Goal: Check status: Check status

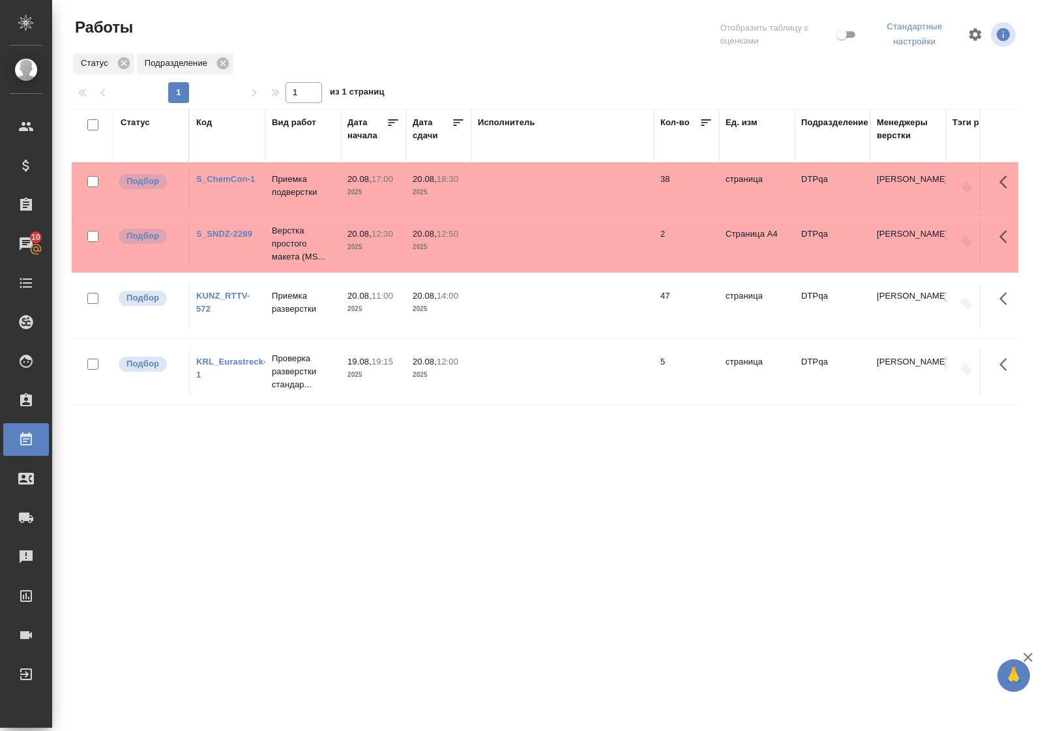
click at [213, 310] on link "KUNZ_RTTV-572" at bounding box center [222, 302] width 53 height 23
click at [142, 124] on div "Статус" at bounding box center [135, 122] width 29 height 13
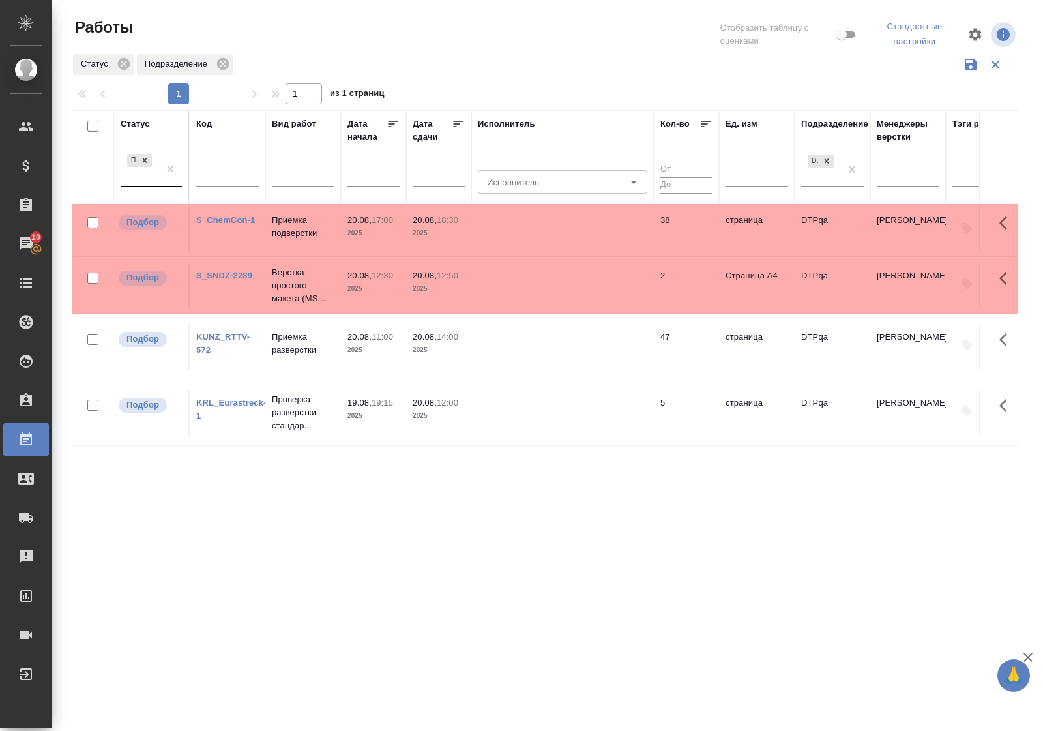
click at [151, 181] on div "Подбор" at bounding box center [140, 168] width 38 height 35
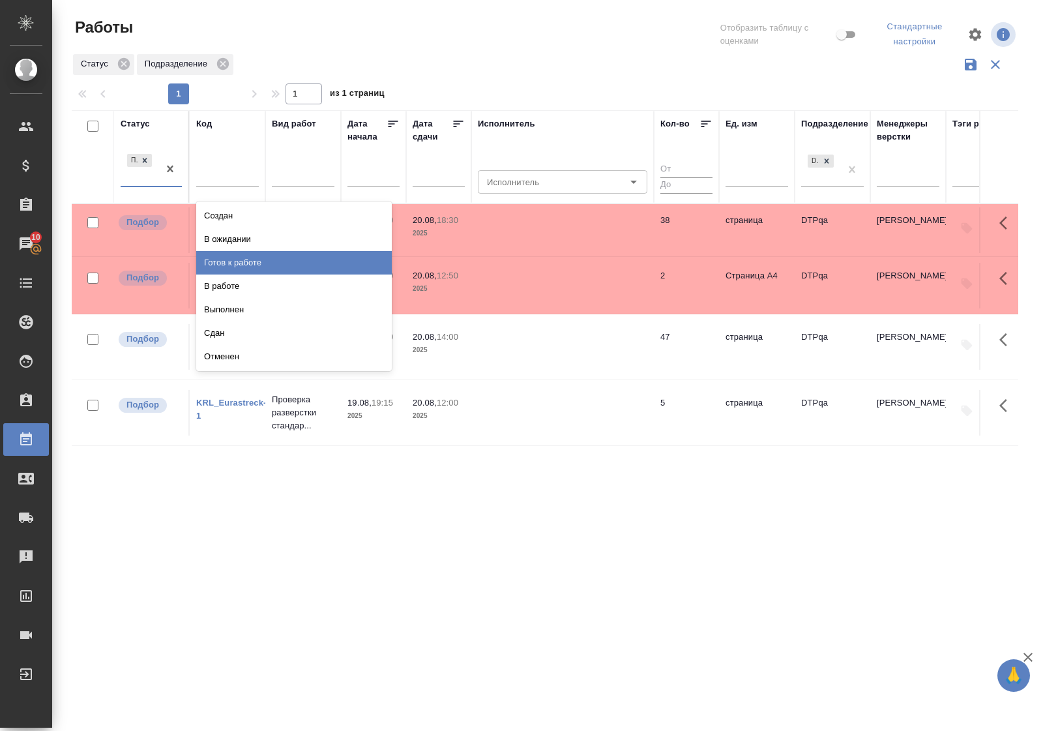
click at [230, 261] on div "Готов к работе" at bounding box center [294, 262] width 196 height 23
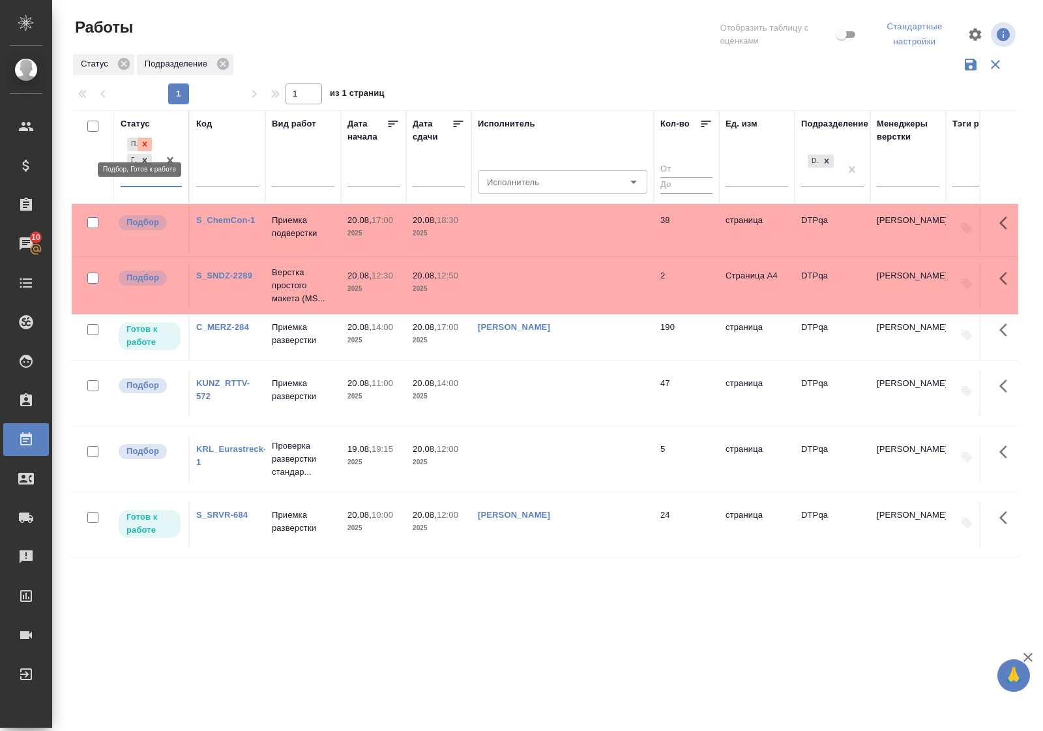
click at [148, 142] on icon at bounding box center [144, 144] width 9 height 9
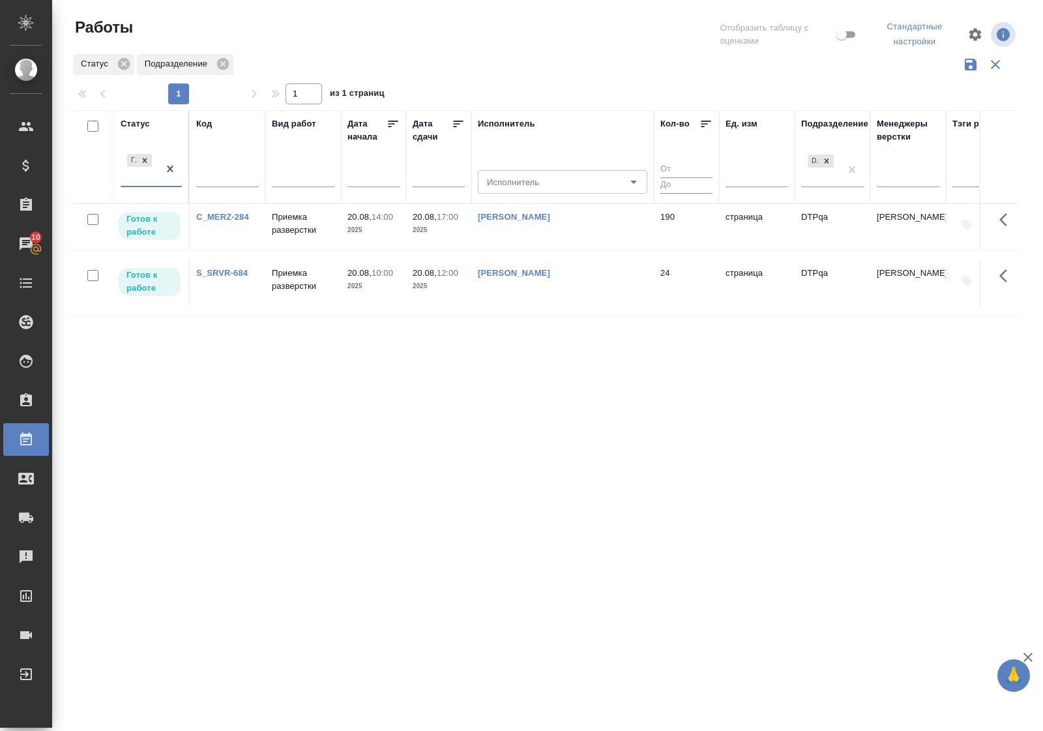
click at [141, 122] on div "Статус" at bounding box center [135, 123] width 29 height 13
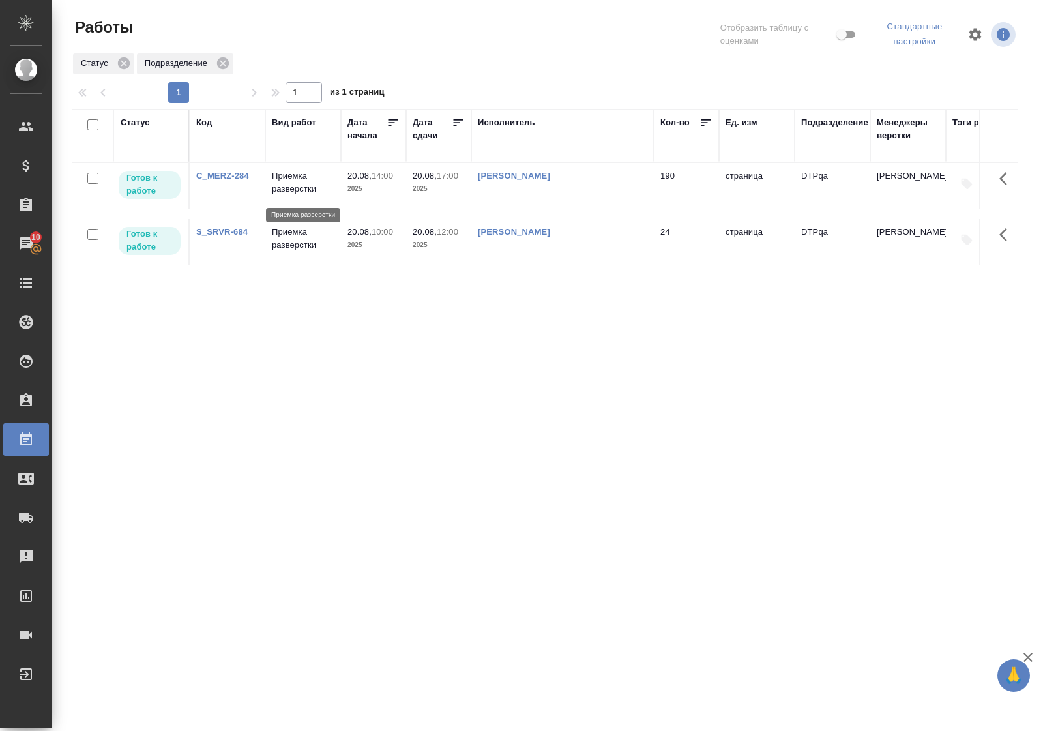
click at [295, 187] on p "Приемка разверстки" at bounding box center [303, 183] width 63 height 26
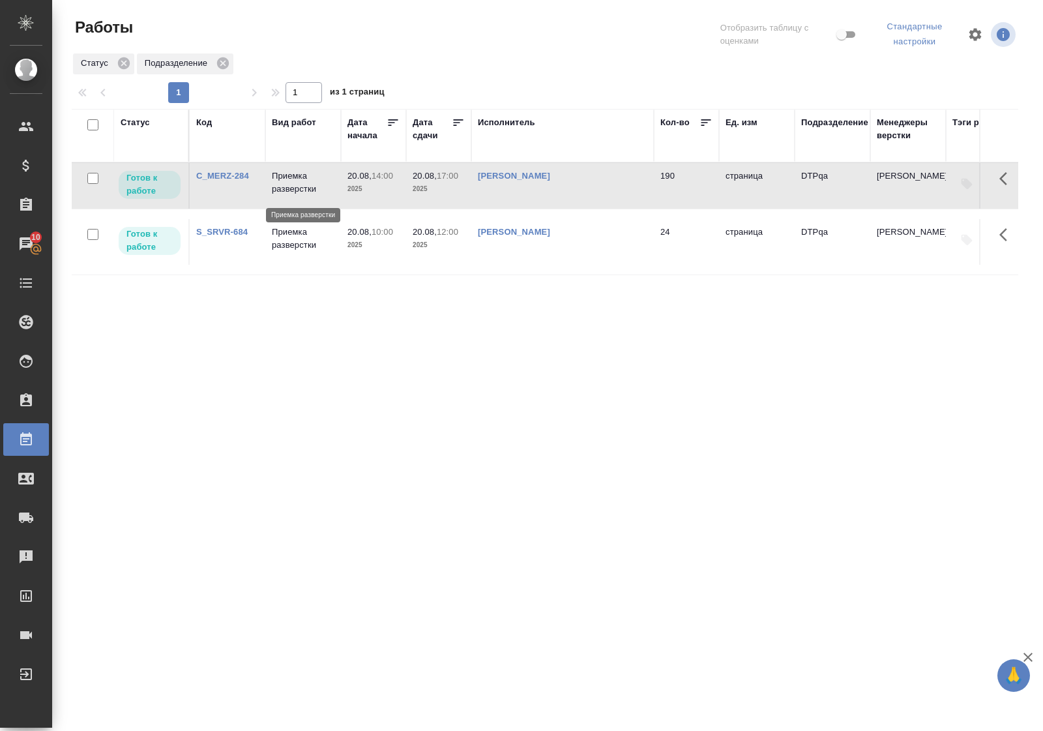
click at [295, 187] on p "Приемка разверстки" at bounding box center [303, 183] width 63 height 26
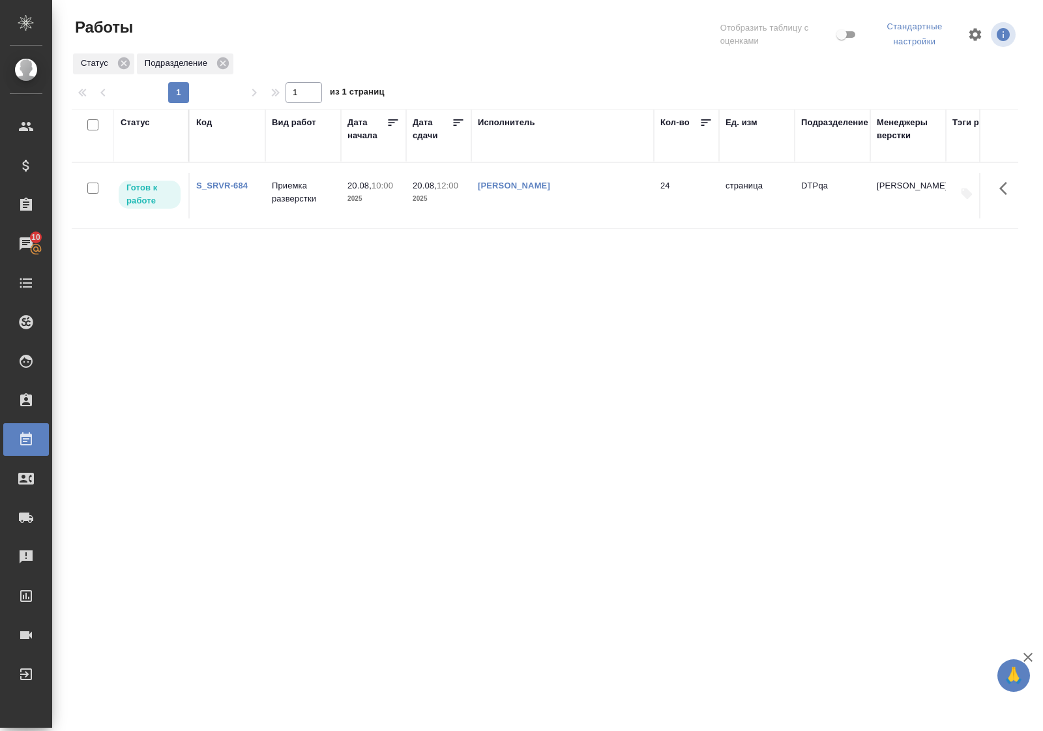
click at [145, 121] on div "Статус" at bounding box center [135, 122] width 29 height 13
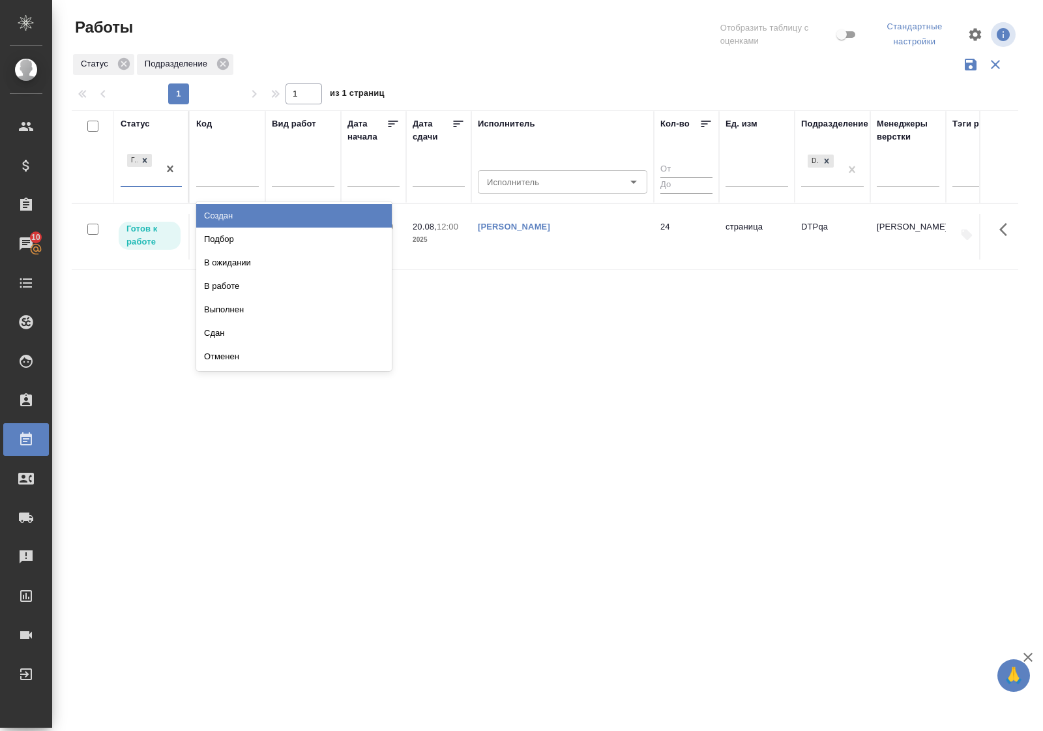
click at [142, 184] on div "Готов к работе" at bounding box center [140, 168] width 38 height 35
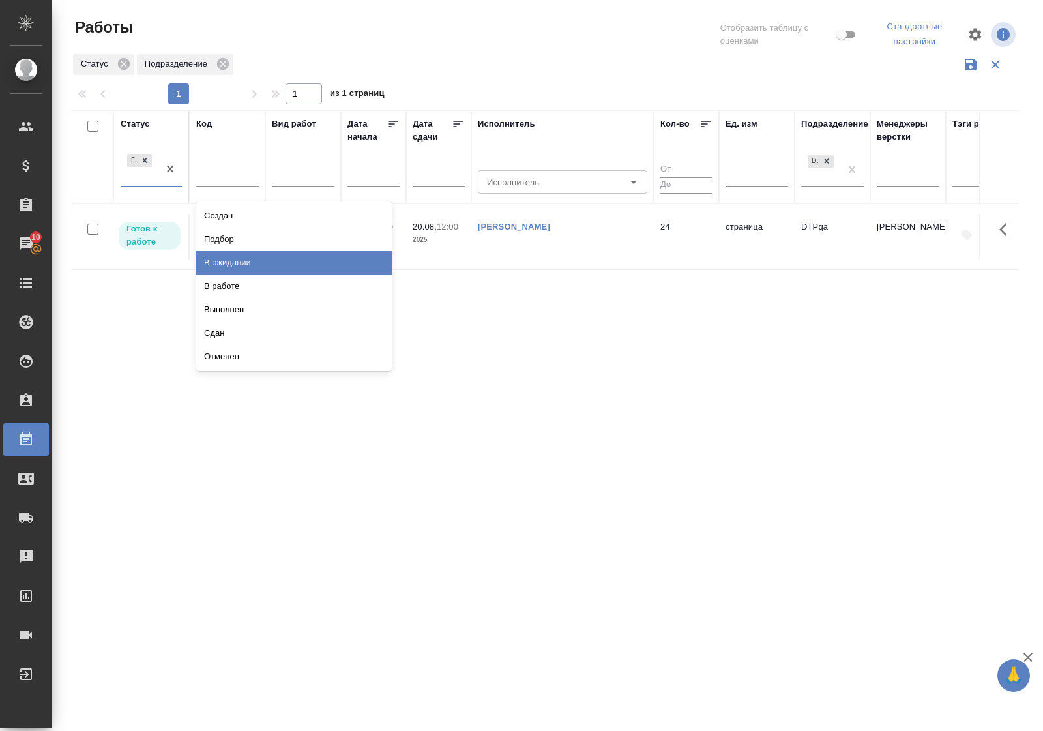
click at [230, 261] on div "В ожидании" at bounding box center [294, 262] width 196 height 23
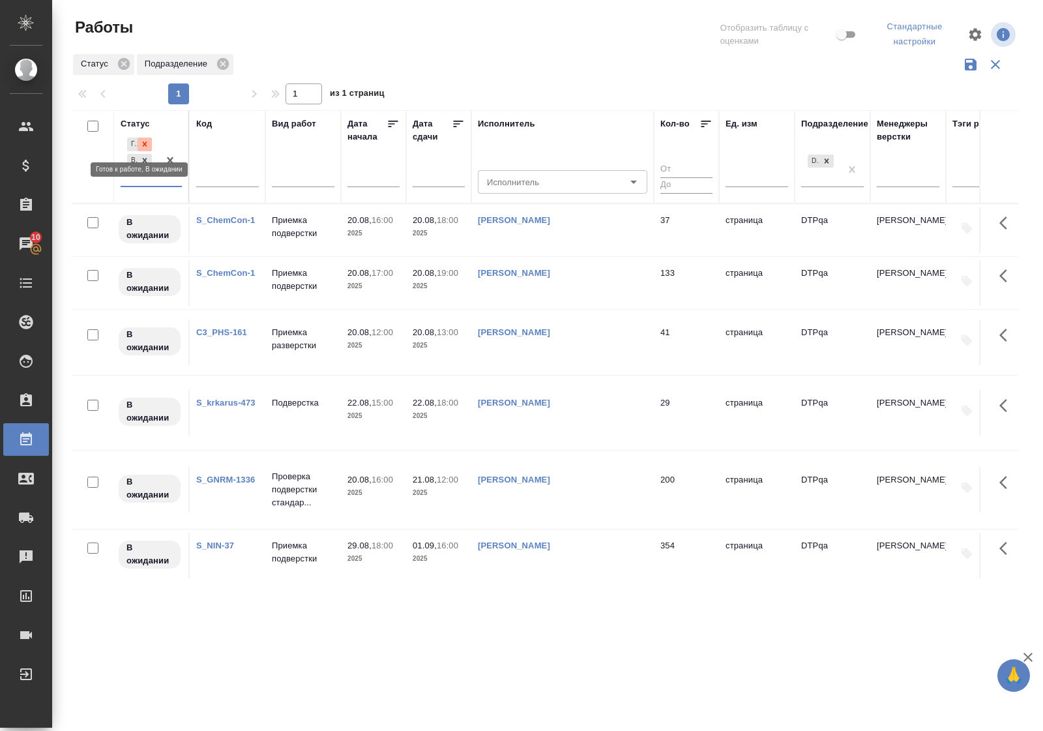
click at [147, 144] on icon at bounding box center [144, 144] width 9 height 9
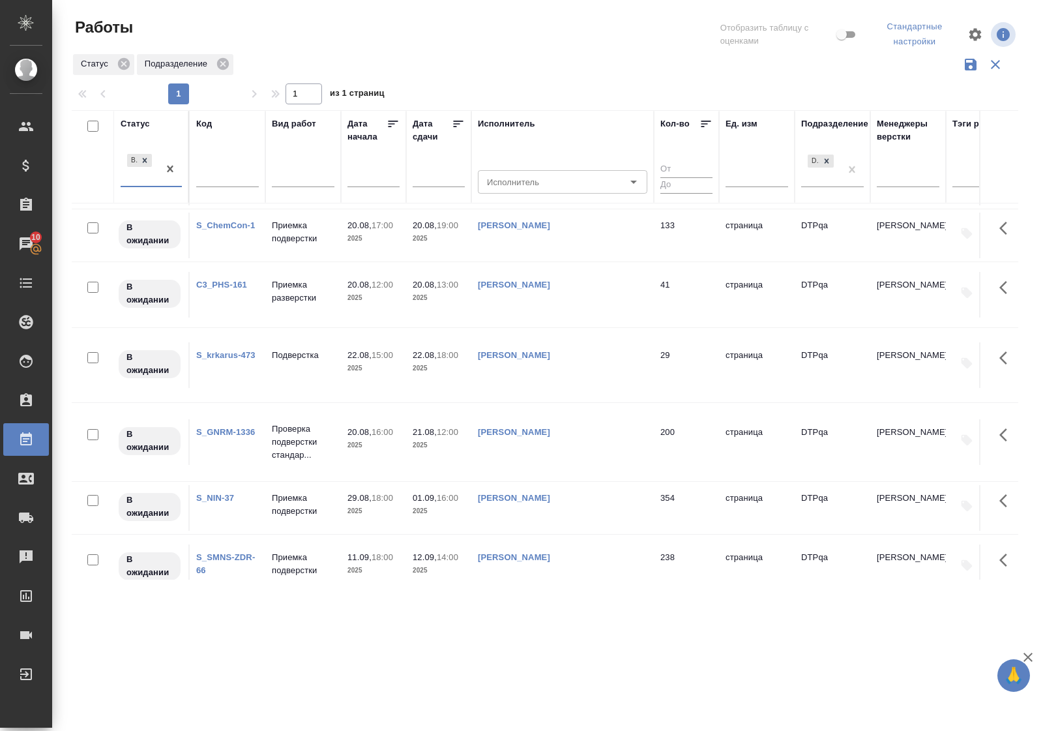
scroll to position [82, 0]
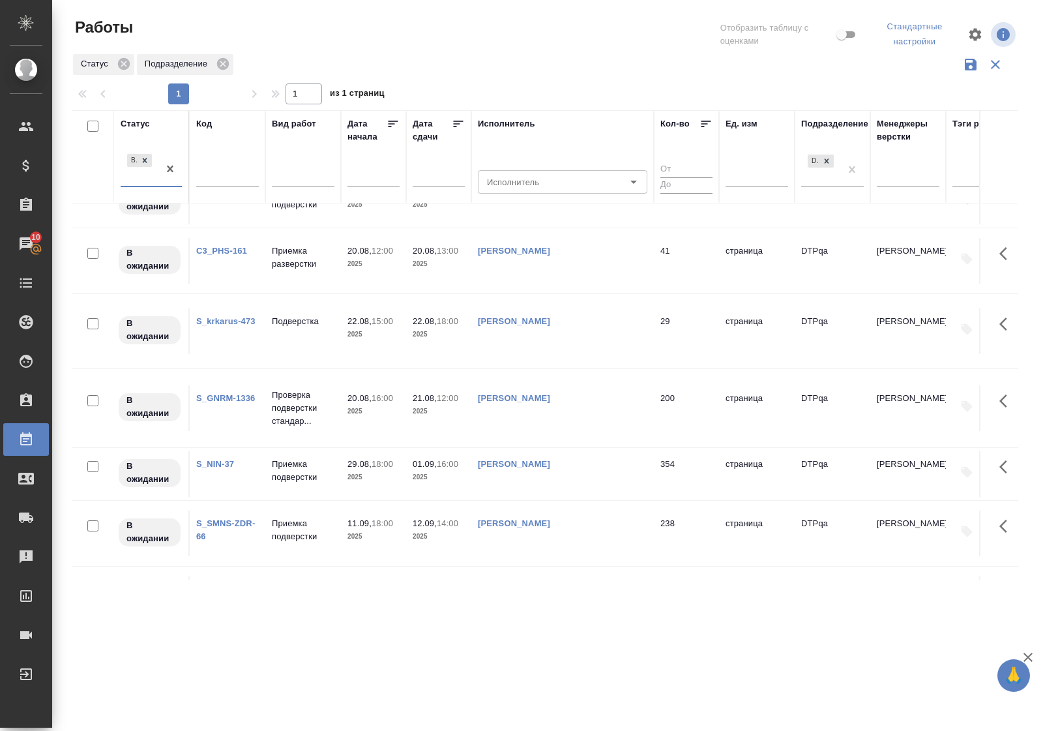
click at [242, 403] on link "S_GNRM-1336" at bounding box center [225, 398] width 59 height 10
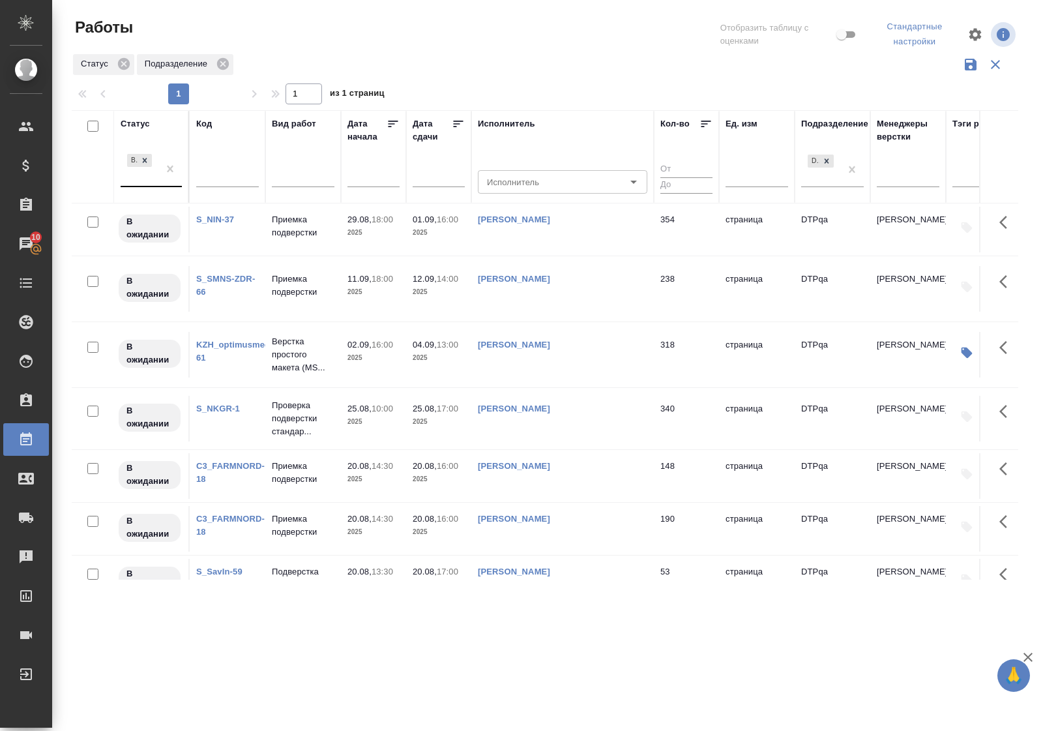
scroll to position [408, 0]
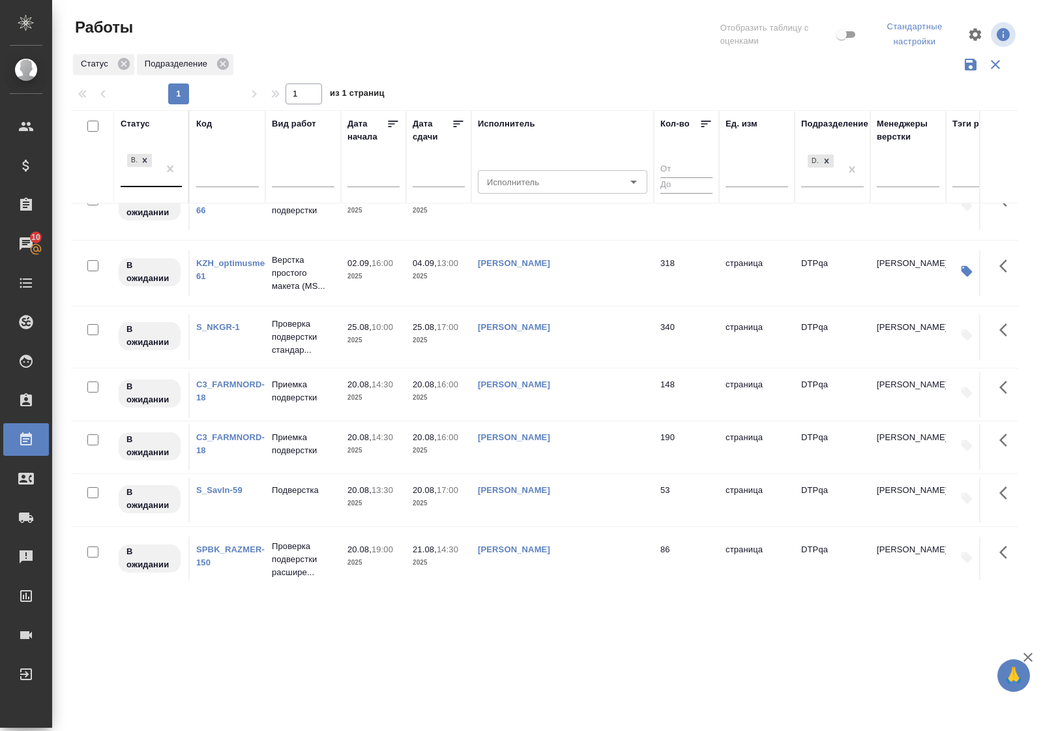
click at [248, 402] on link "C3_FARMNORD-18" at bounding box center [230, 390] width 68 height 23
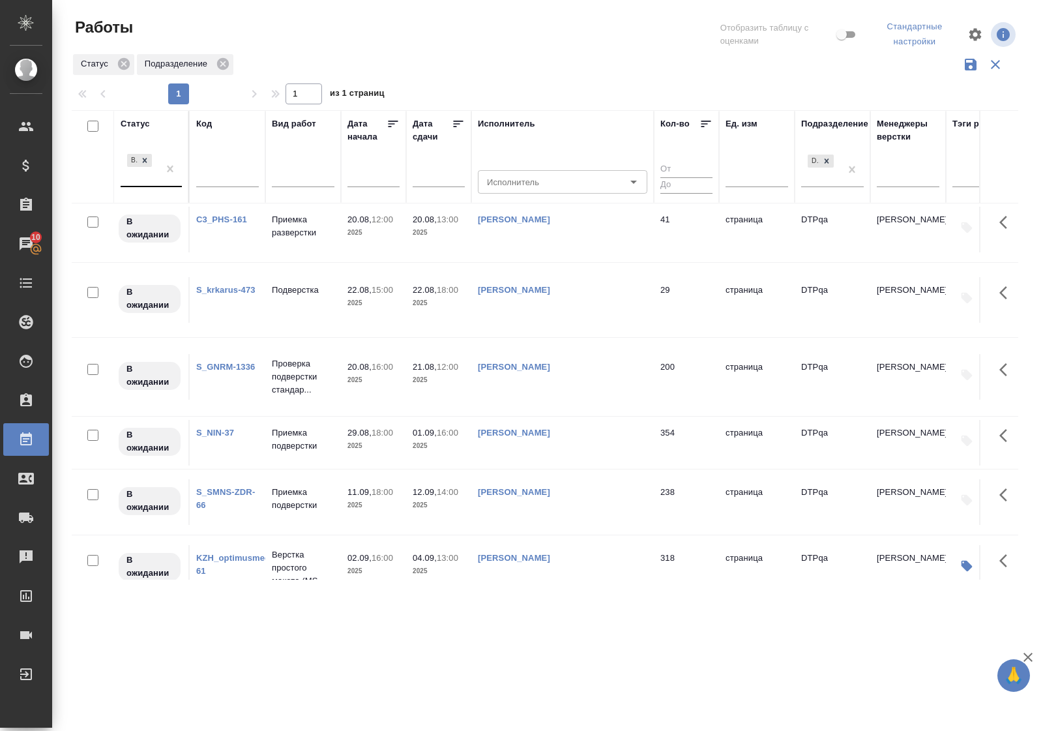
scroll to position [0, 0]
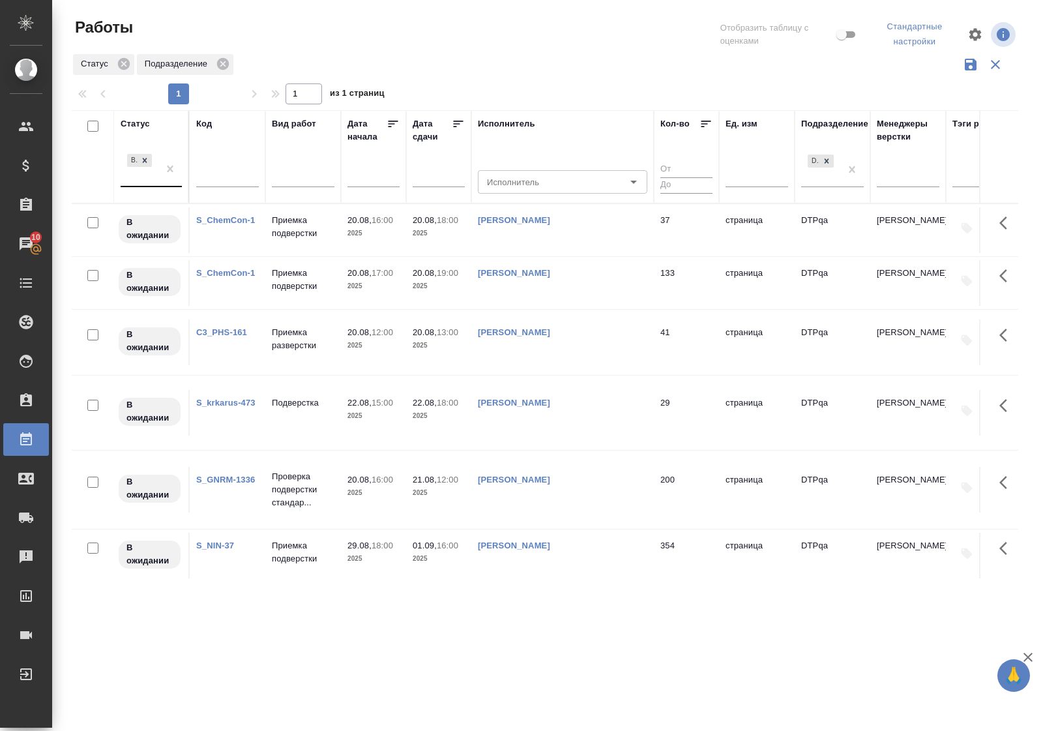
click at [138, 184] on div "В ожидании" at bounding box center [140, 168] width 38 height 35
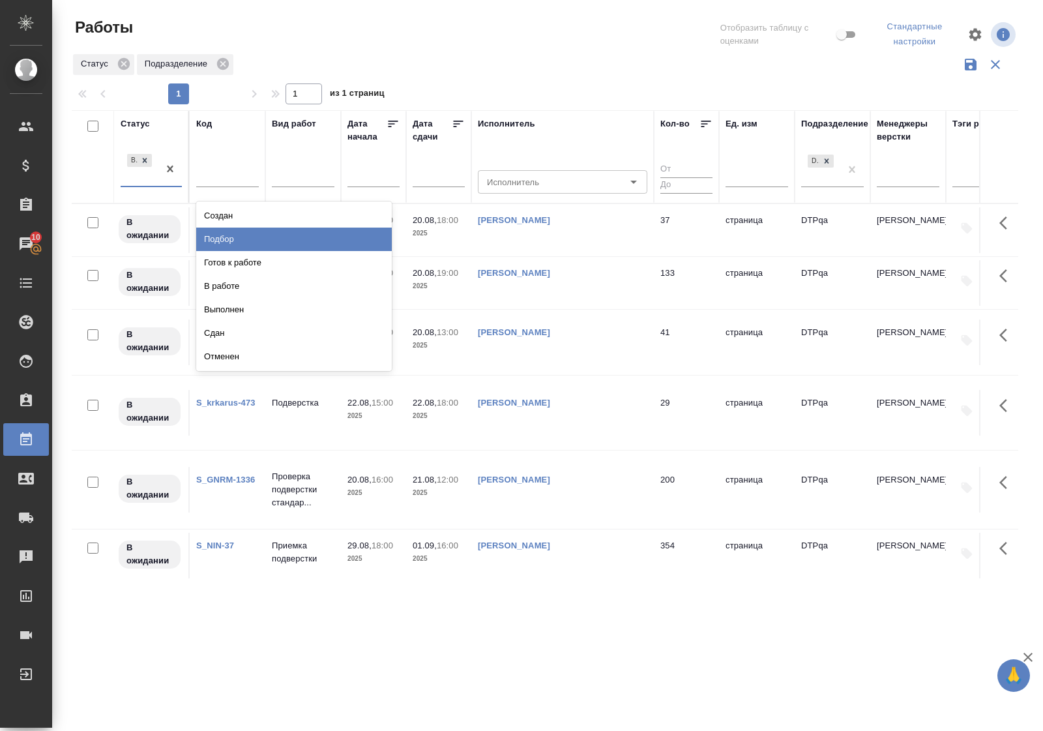
click at [219, 243] on div "Подбор" at bounding box center [294, 239] width 196 height 23
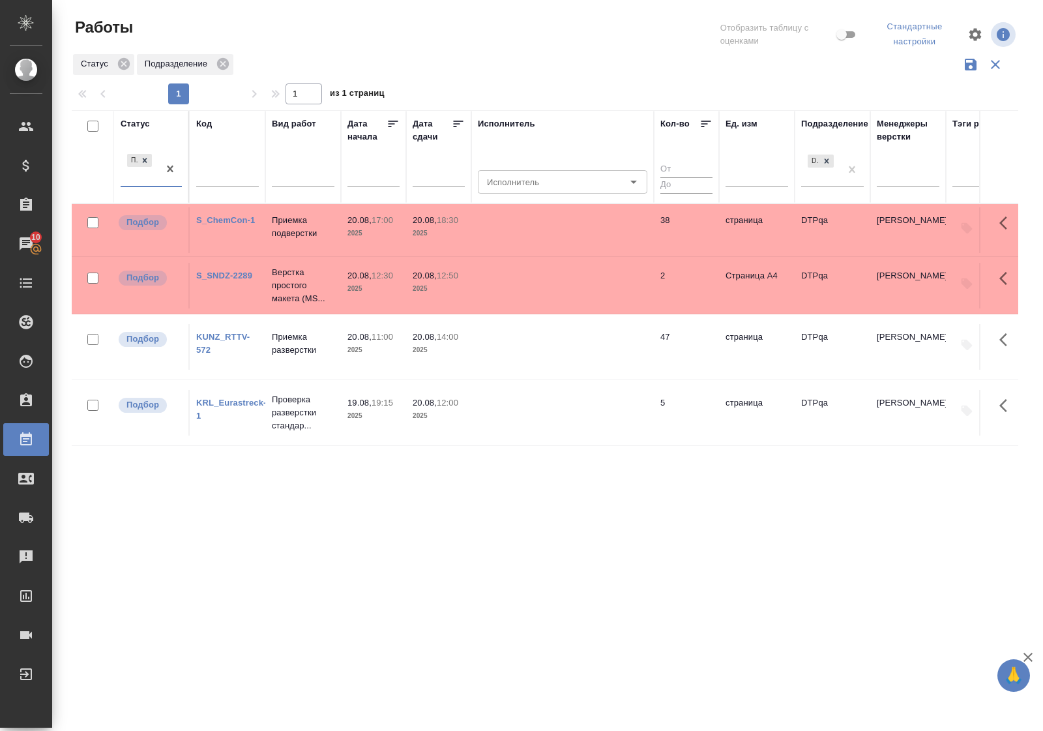
click at [144, 125] on div "Статус" at bounding box center [135, 123] width 29 height 13
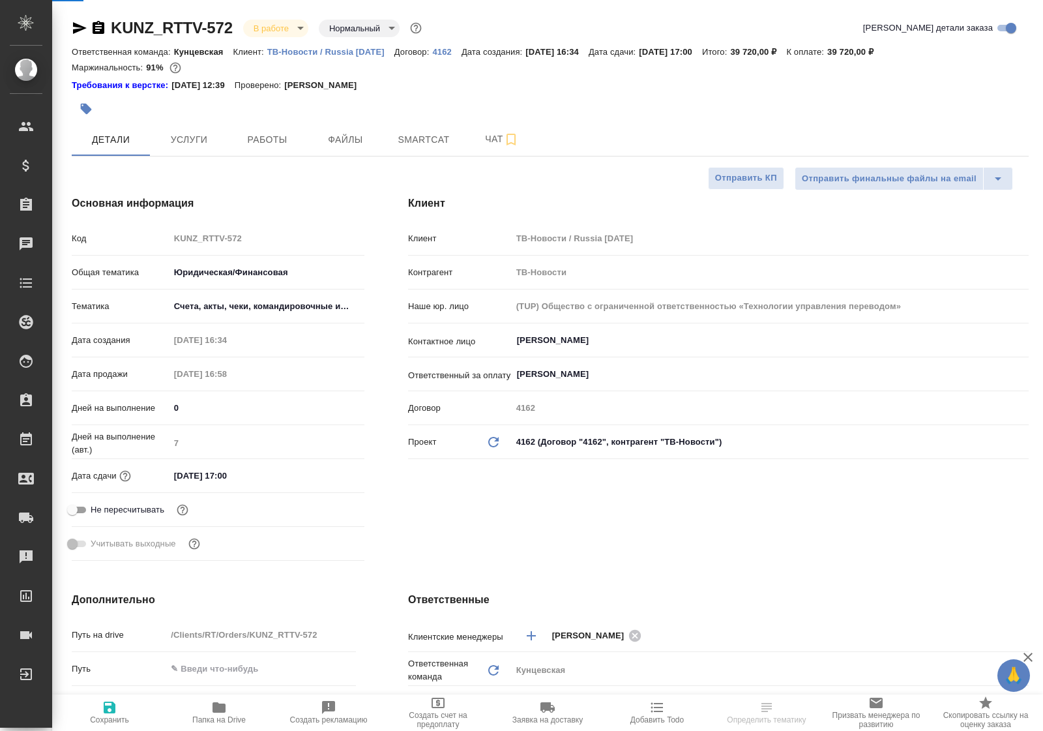
select select "RU"
type input "Тарабановская Анастасия"
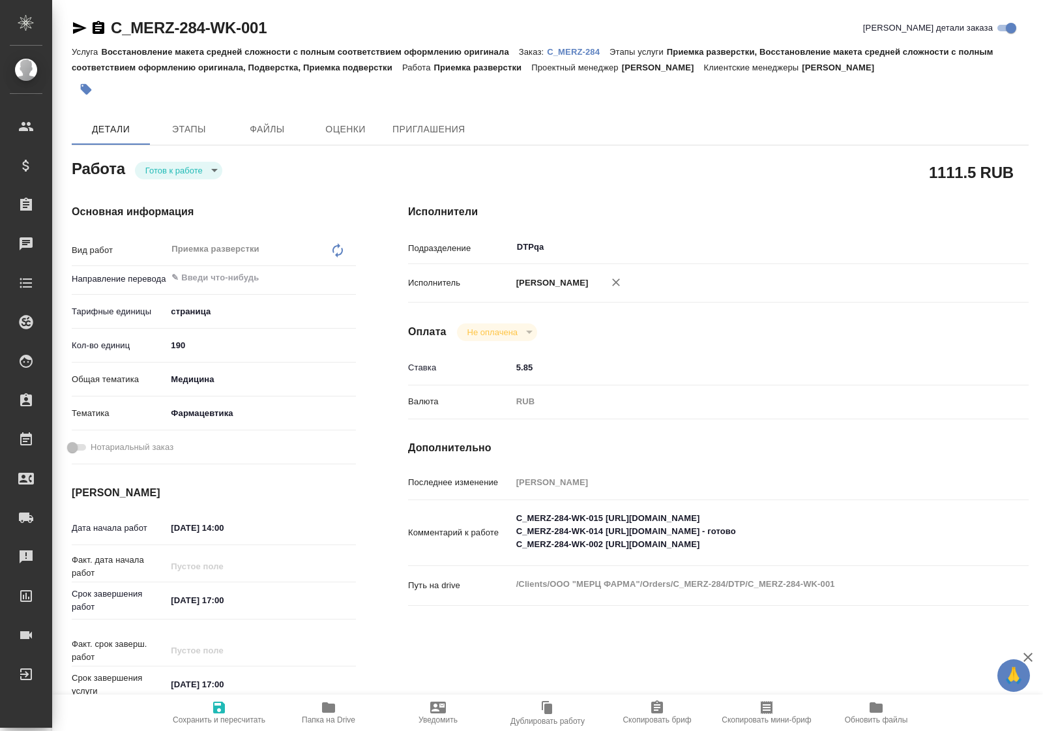
type textarea "x"
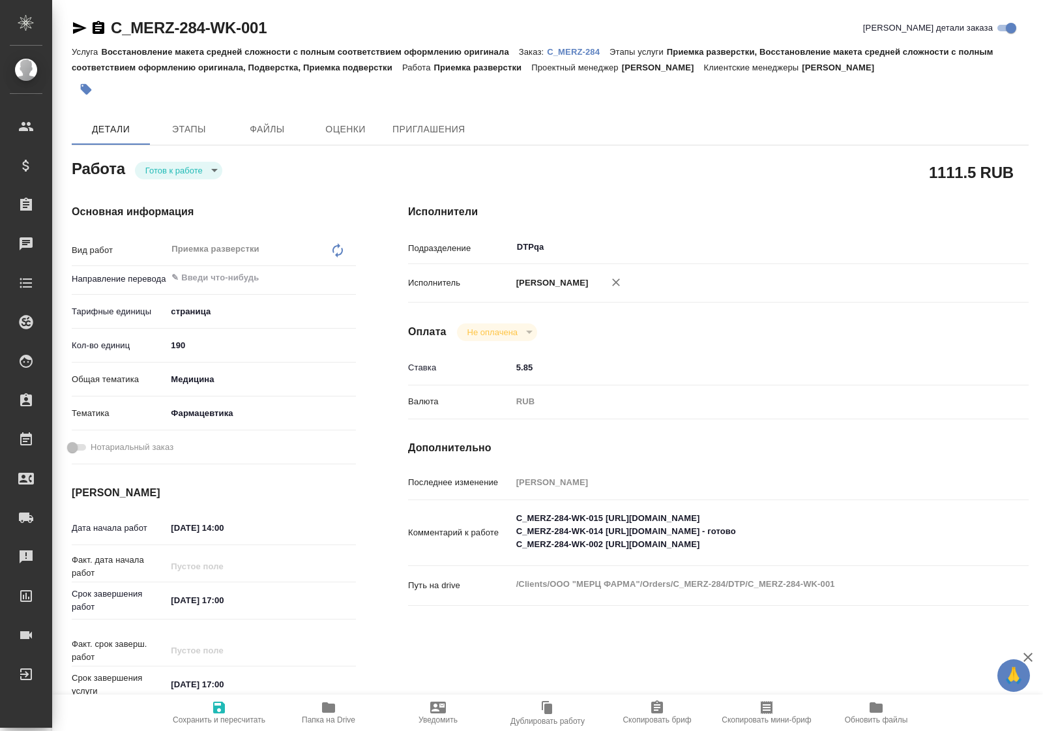
type textarea "x"
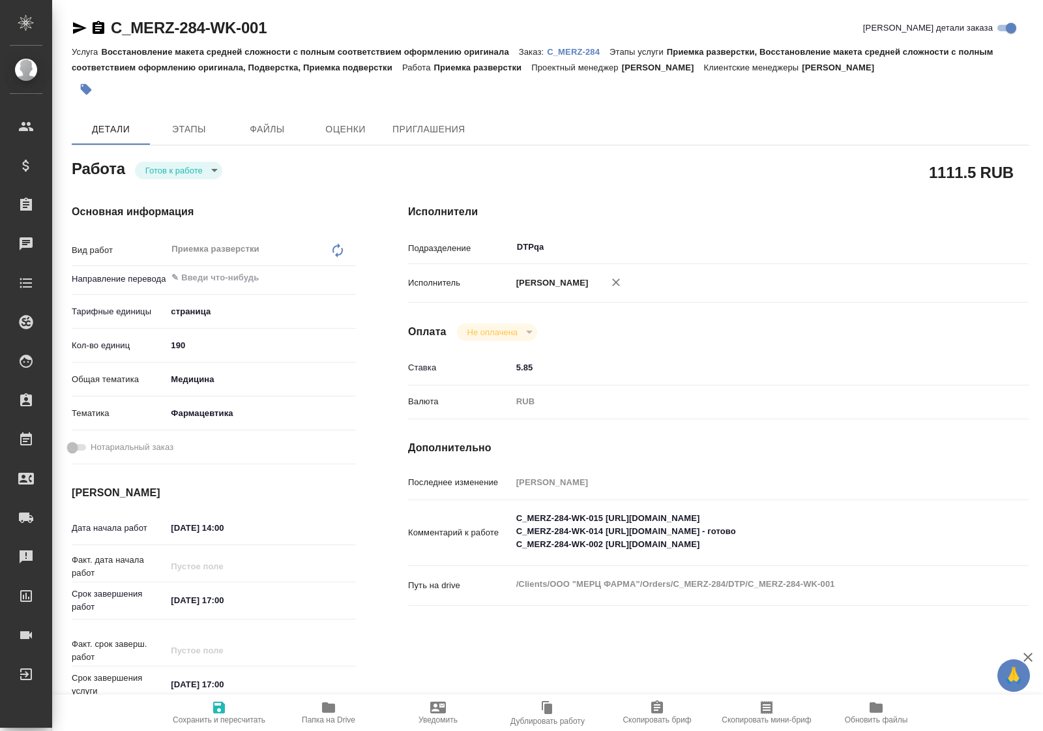
type textarea "x"
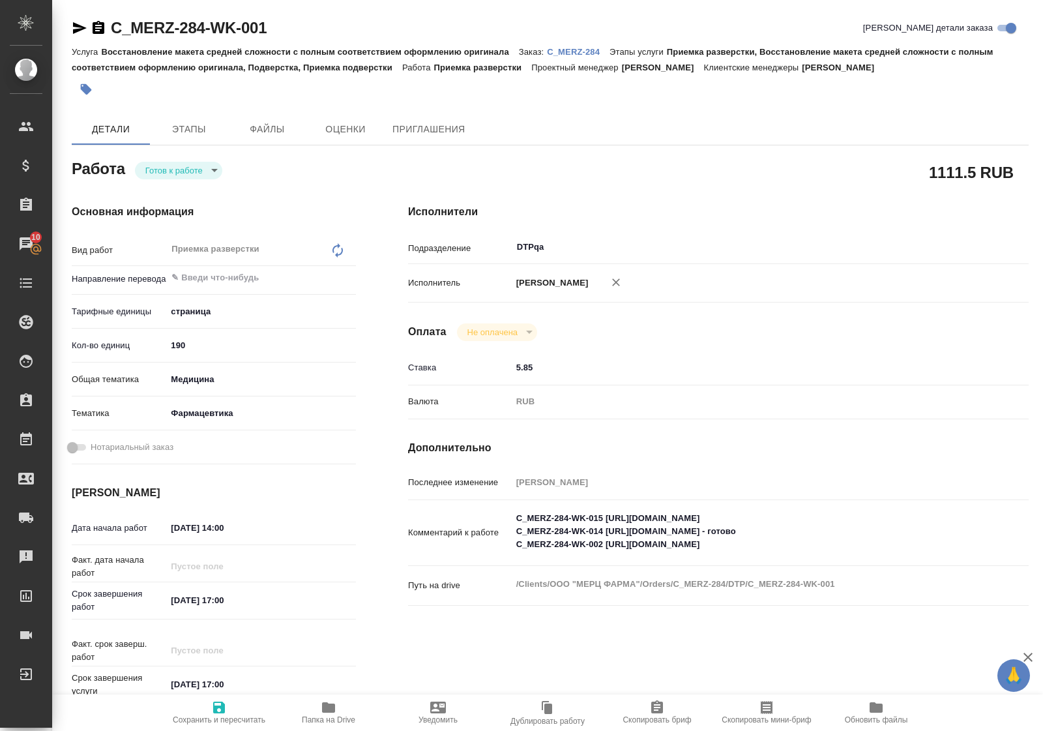
click at [189, 170] on body "🙏 .cls-1 fill:#fff; AWATERA Polushina Alena Клиенты Спецификации Заказы 10 Чаты…" at bounding box center [521, 365] width 1043 height 731
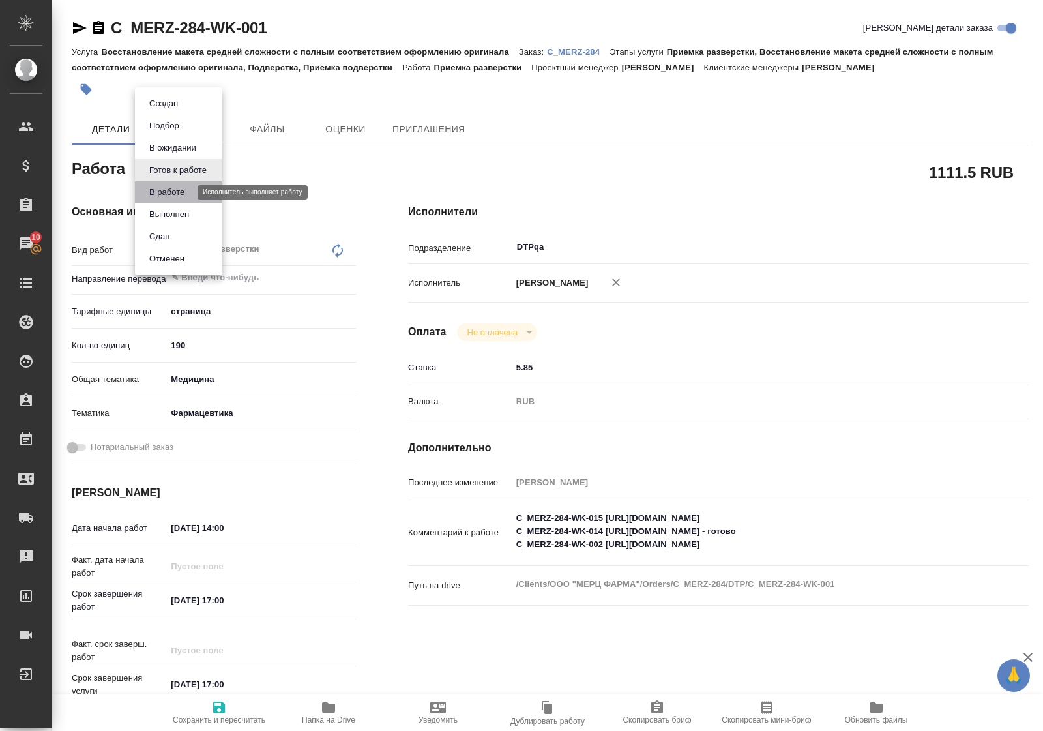
click at [187, 192] on button "В работе" at bounding box center [166, 192] width 43 height 14
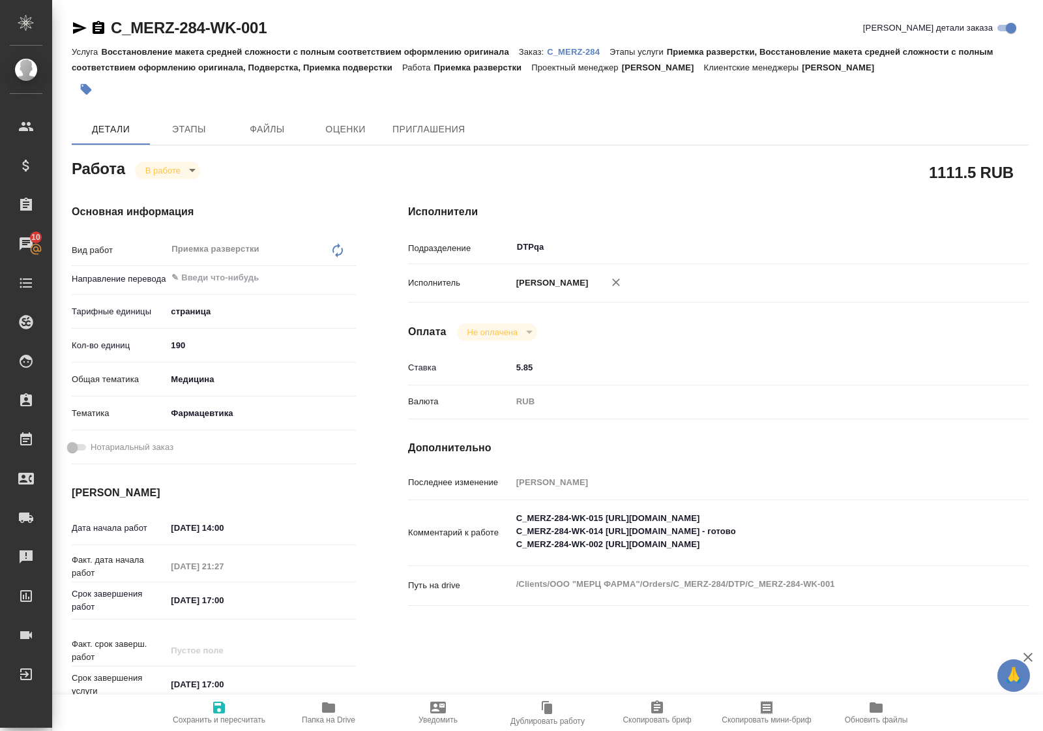
type textarea "x"
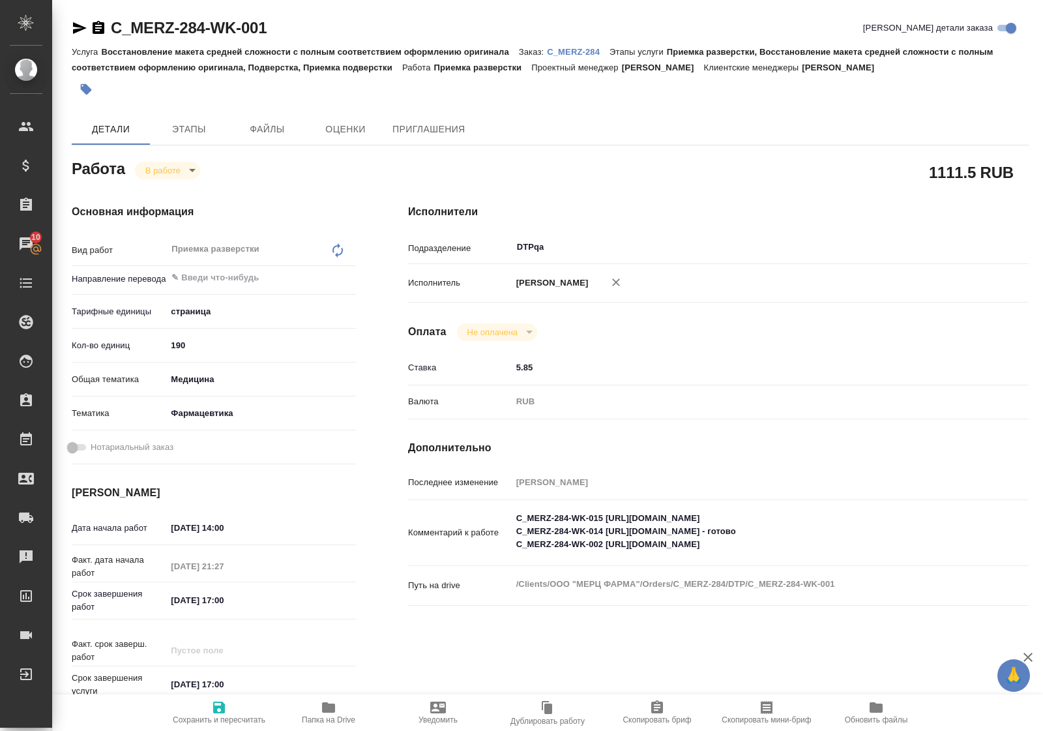
type textarea "x"
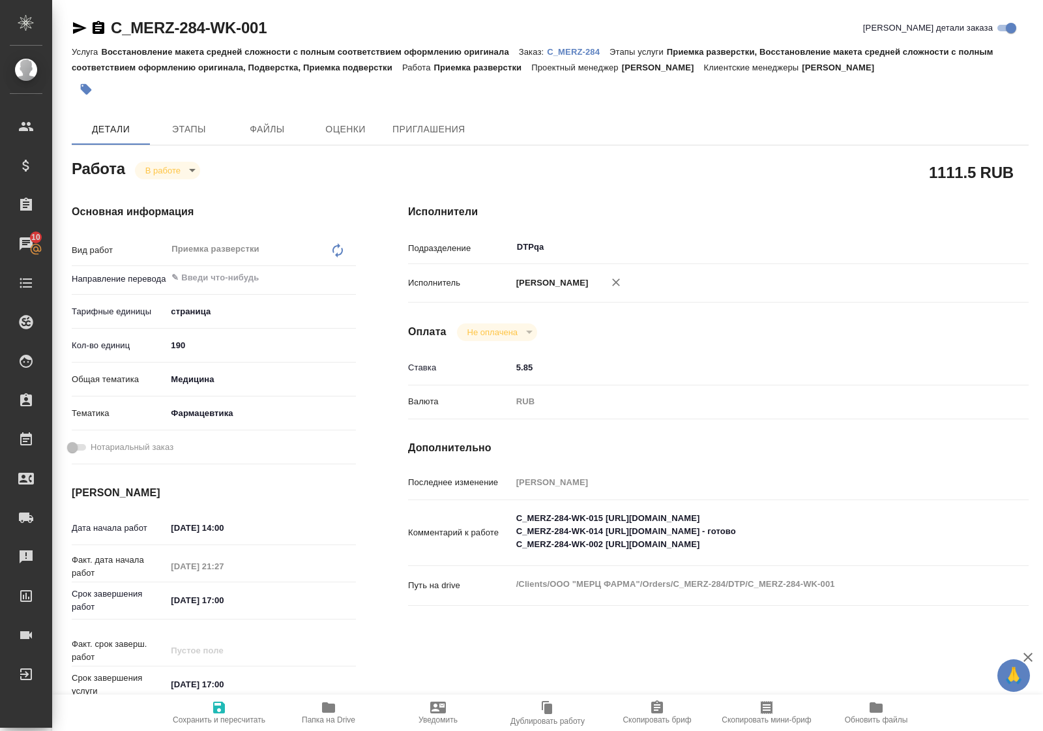
type textarea "x"
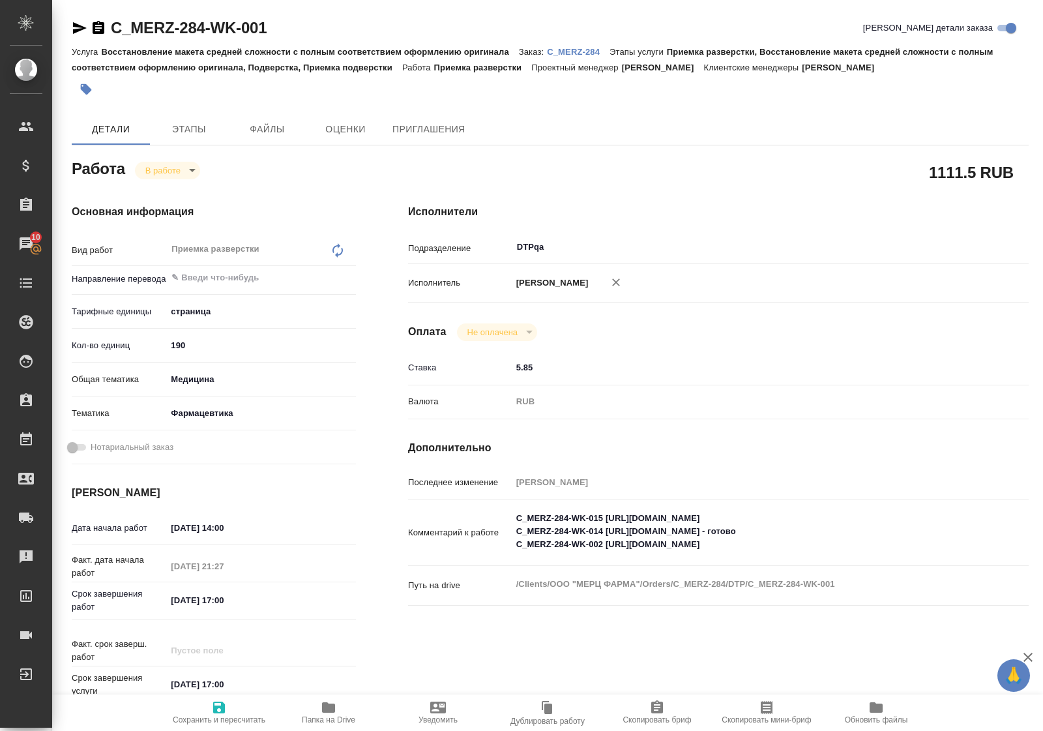
click at [220, 707] on icon "button" at bounding box center [219, 708] width 12 height 12
type textarea "x"
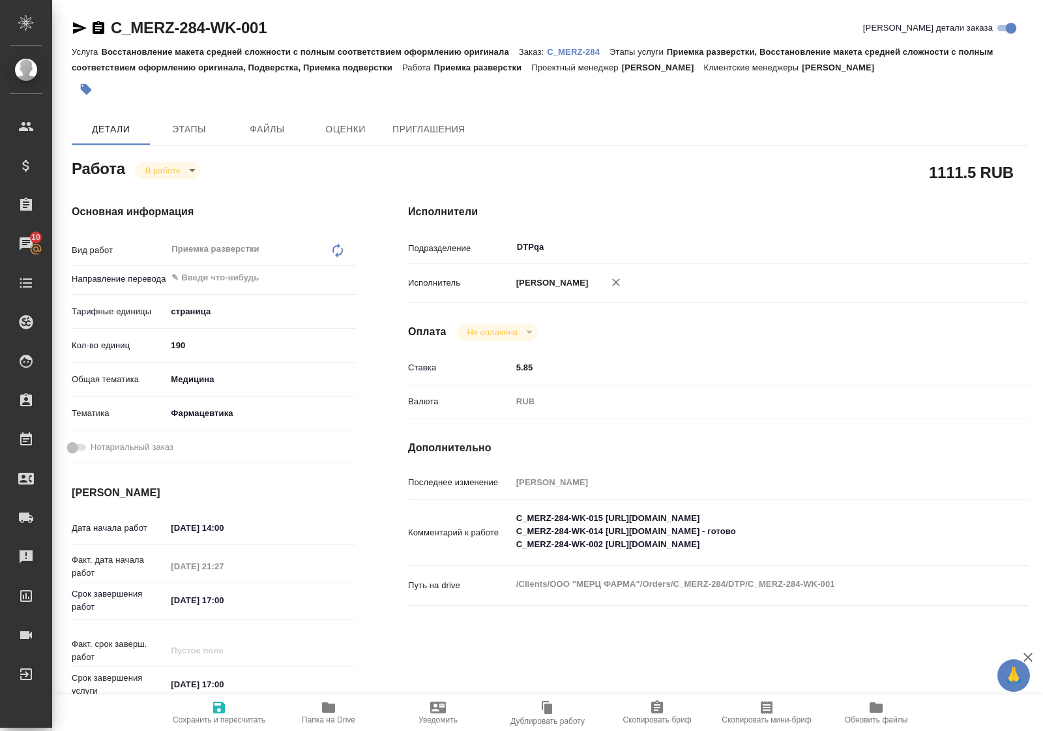
type textarea "x"
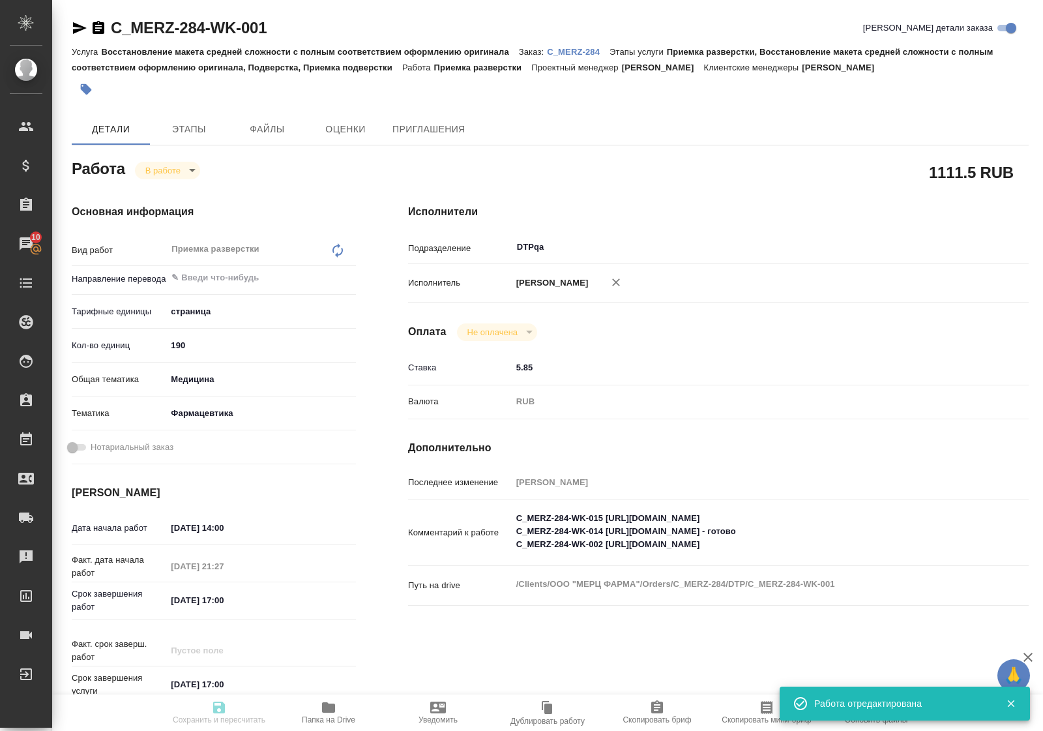
type textarea "x"
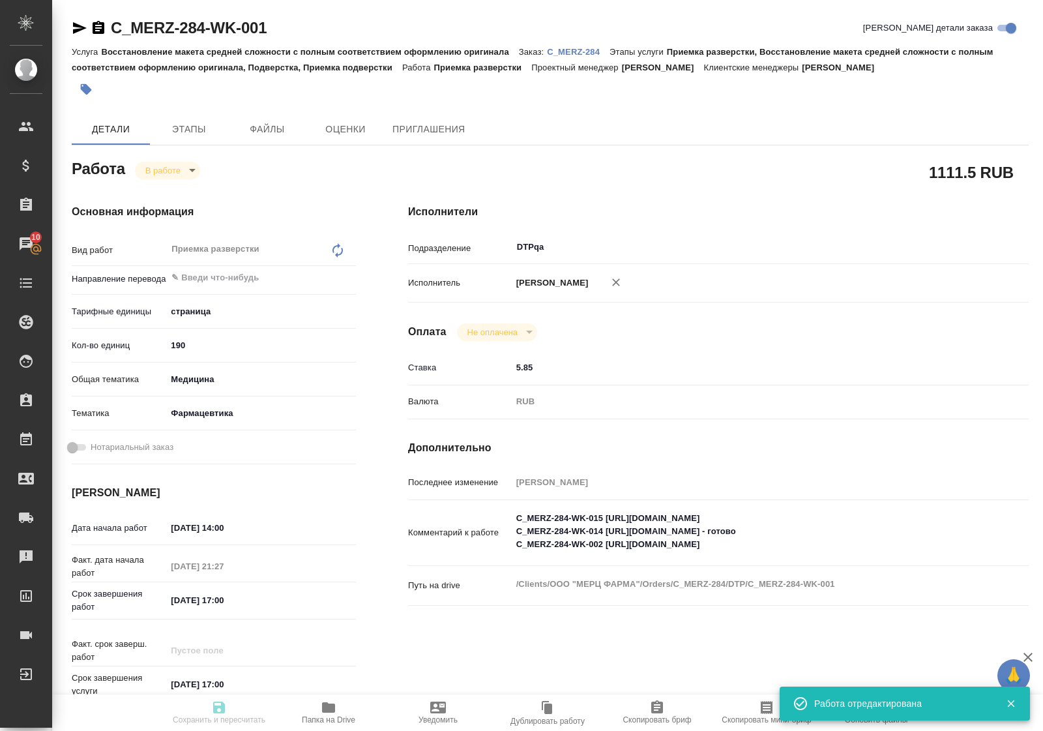
type input "inProgress"
type textarea "Приемка разверстки"
type textarea "x"
type input "5a8b1489cc6b4906c91bfdb2"
type input "190"
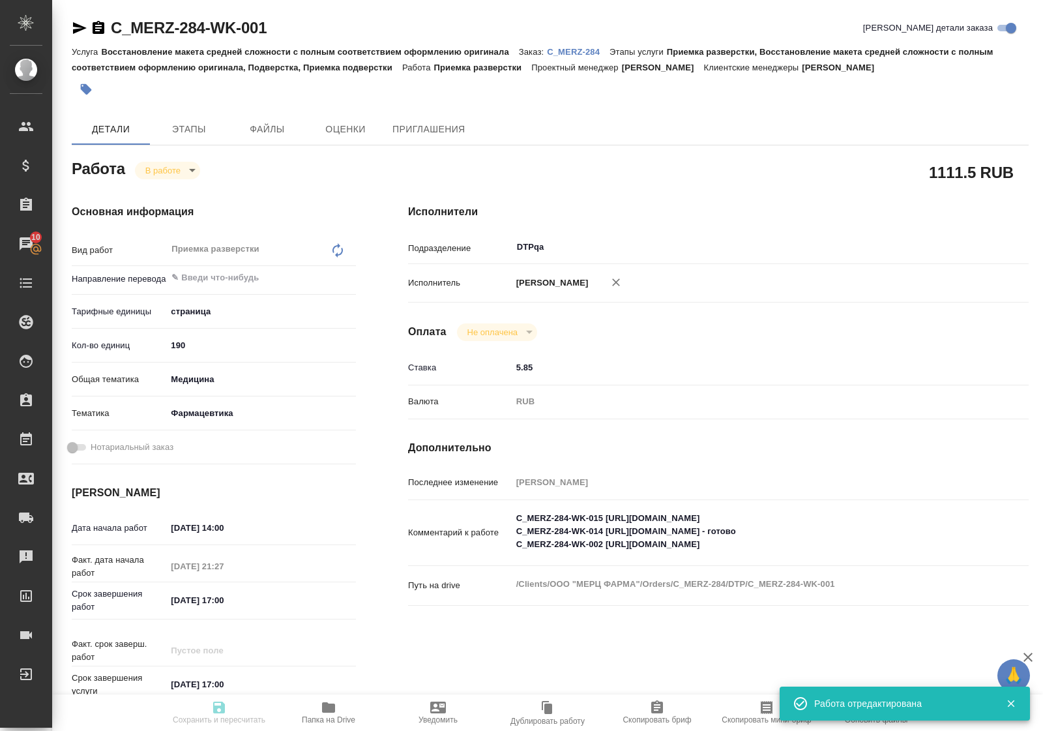
type input "med"
type input "6149832f2b7be24903fd7a82"
type input "20.08.2025 14:00"
type input "19.08.2025 21:27"
type input "20.08.2025 17:00"
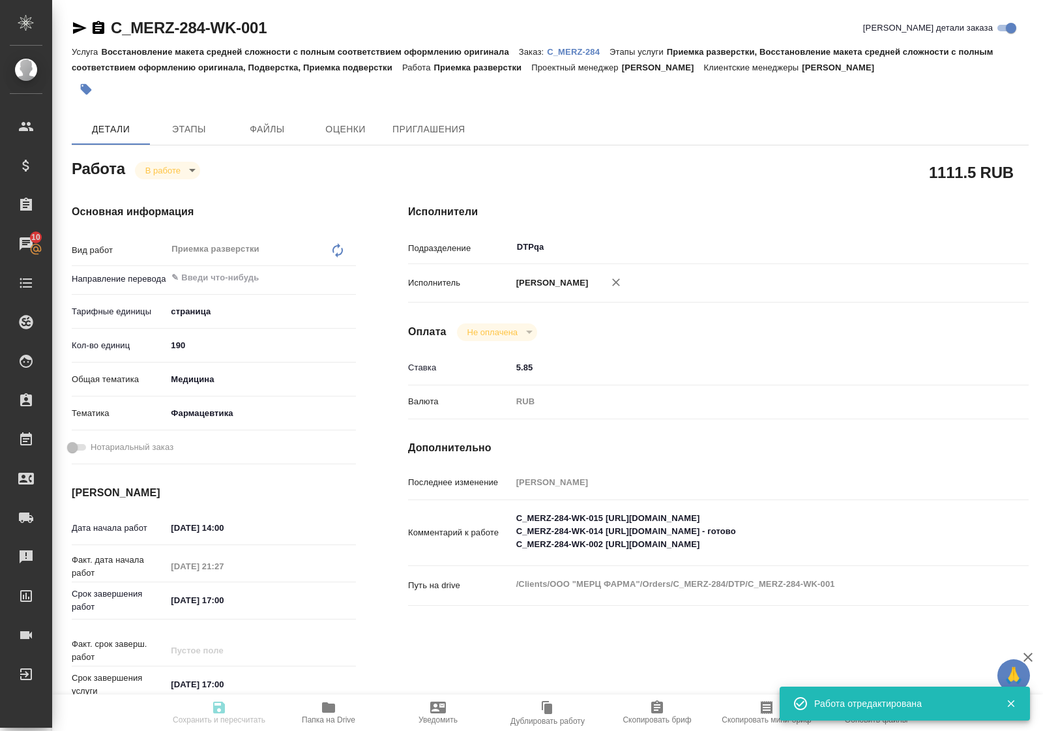
type input "29.08.2025 17:00"
type input "DTPqa"
type input "notPayed"
type input "5.85"
type input "RUB"
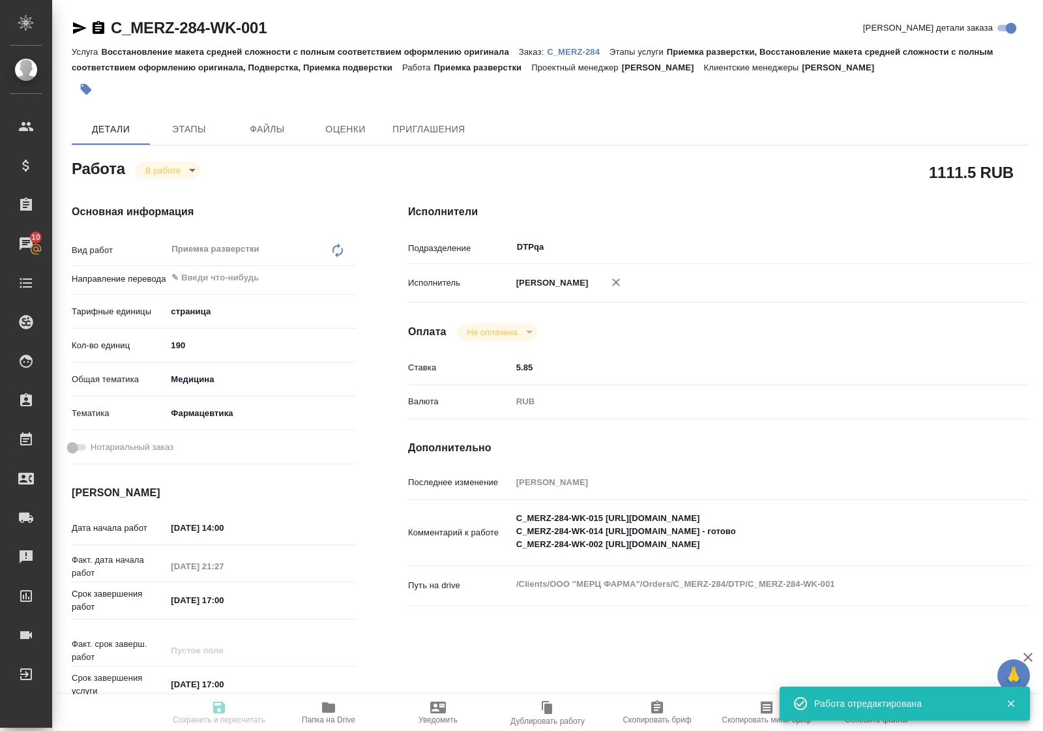
type input "[PERSON_NAME]"
type textarea "C_MERZ-284-WK-015 https://tera.awatera.com/Work/68a33664432c05d5d7739899/ C_MER…"
type textarea "x"
type textarea "/Clients/ООО "МЕРЦ ФАРМА"/Orders/C_MERZ-284/DTP/C_MERZ-284-WK-001"
type textarea "x"
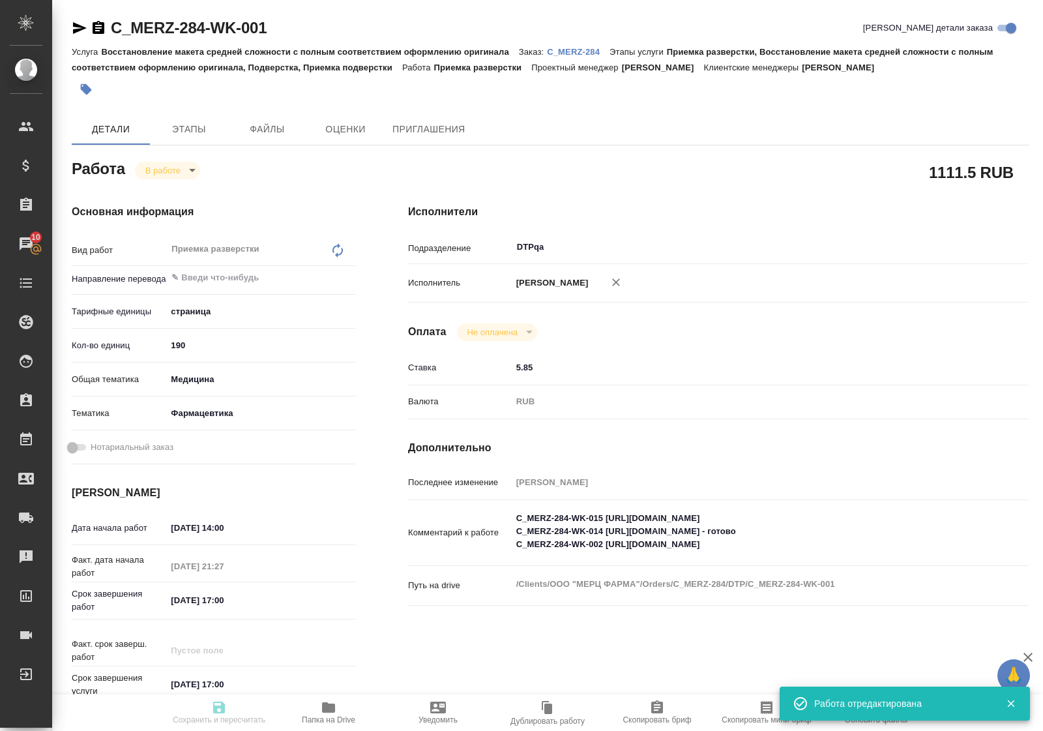
type input "C_MERZ-284"
type input "Восстановление макета средней сложности с полным соответствием оформлению ориги…"
type input "Приемка разверстки, Восстановление макета средней сложности с полным соответств…"
type input "Лямина Надежда"
type input "[PERSON_NAME]"
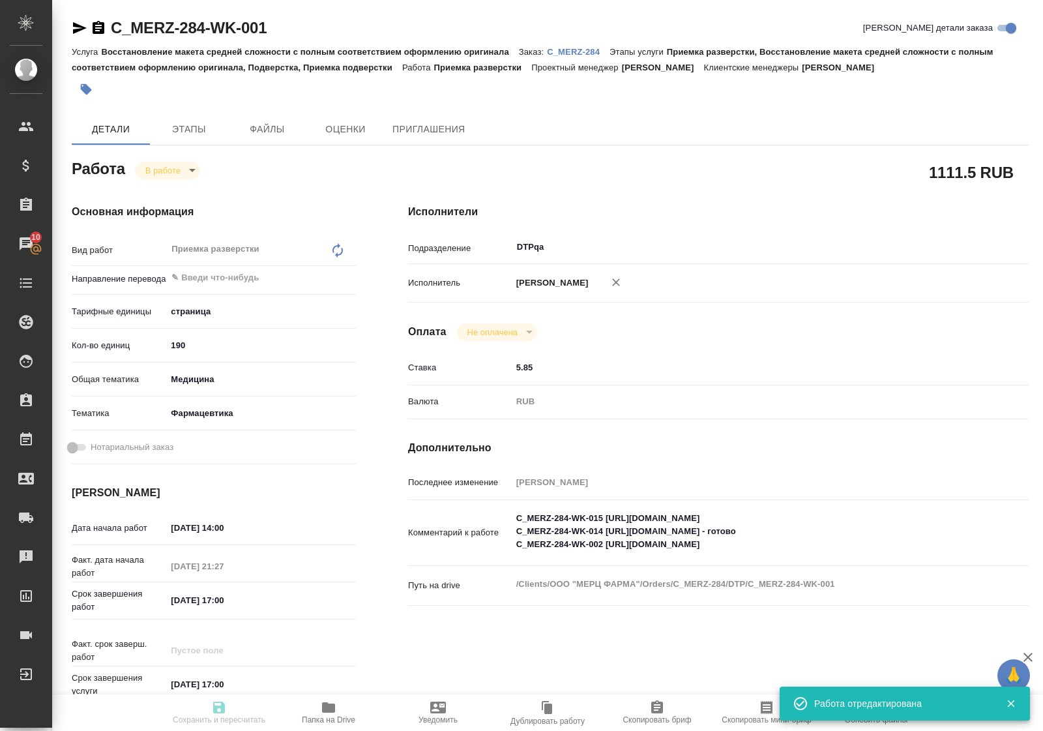
type input "/Clients/ООО "МЕРЦ ФАРМА"/Orders/C_MERZ-284"
type textarea "x"
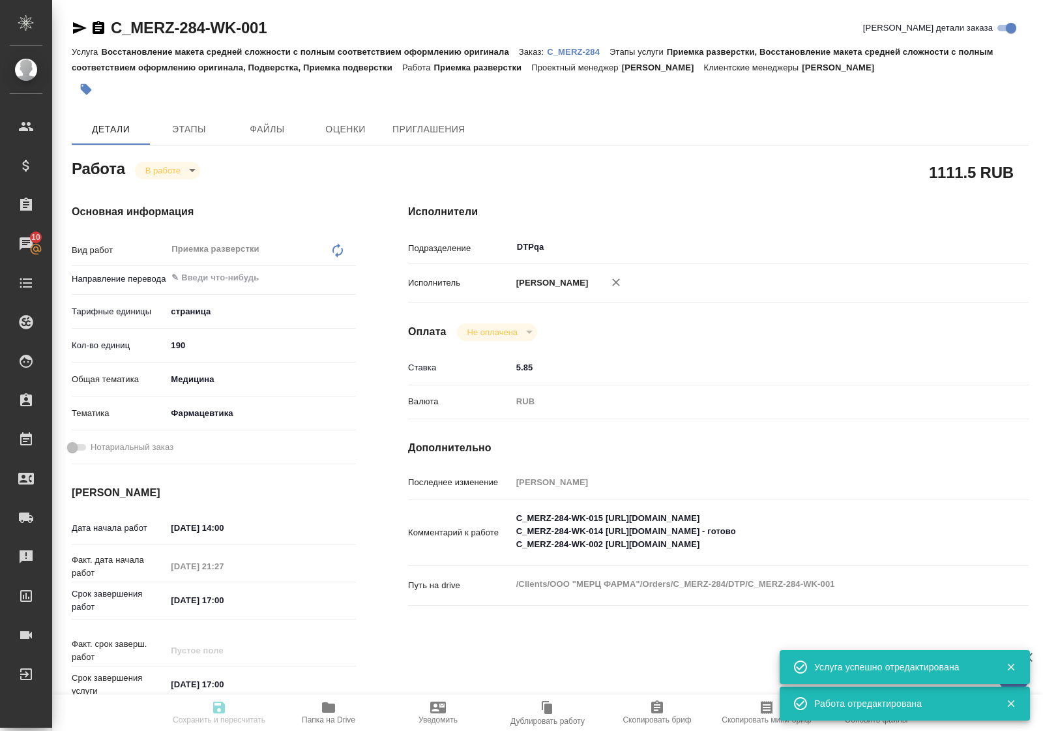
type textarea "x"
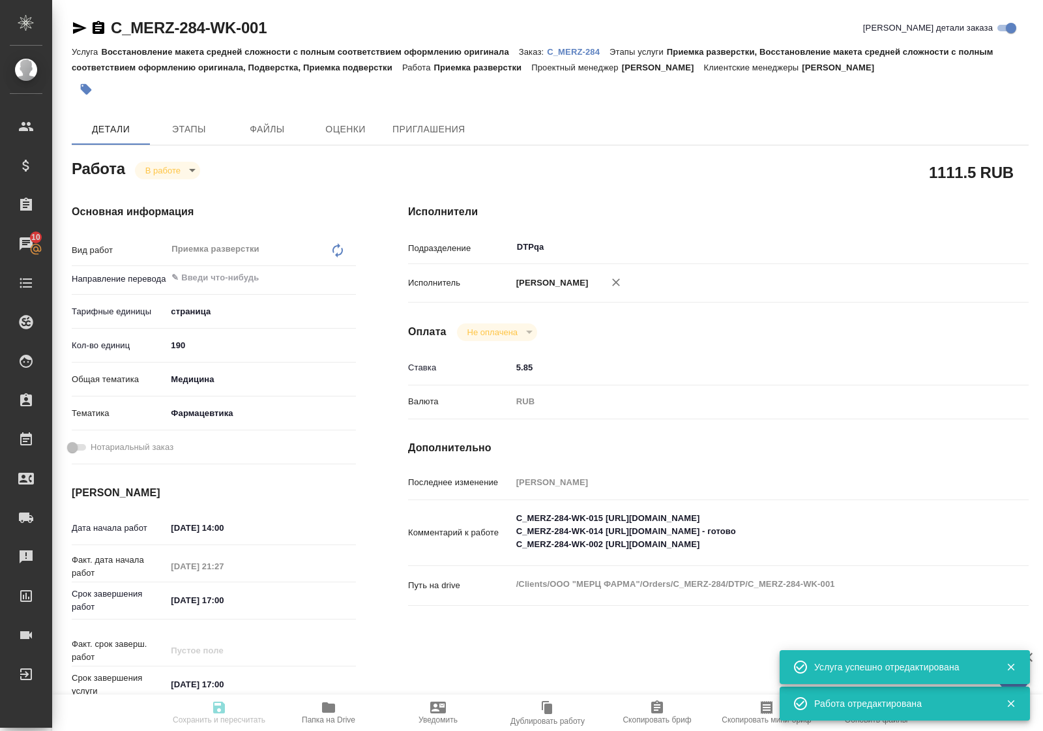
type textarea "x"
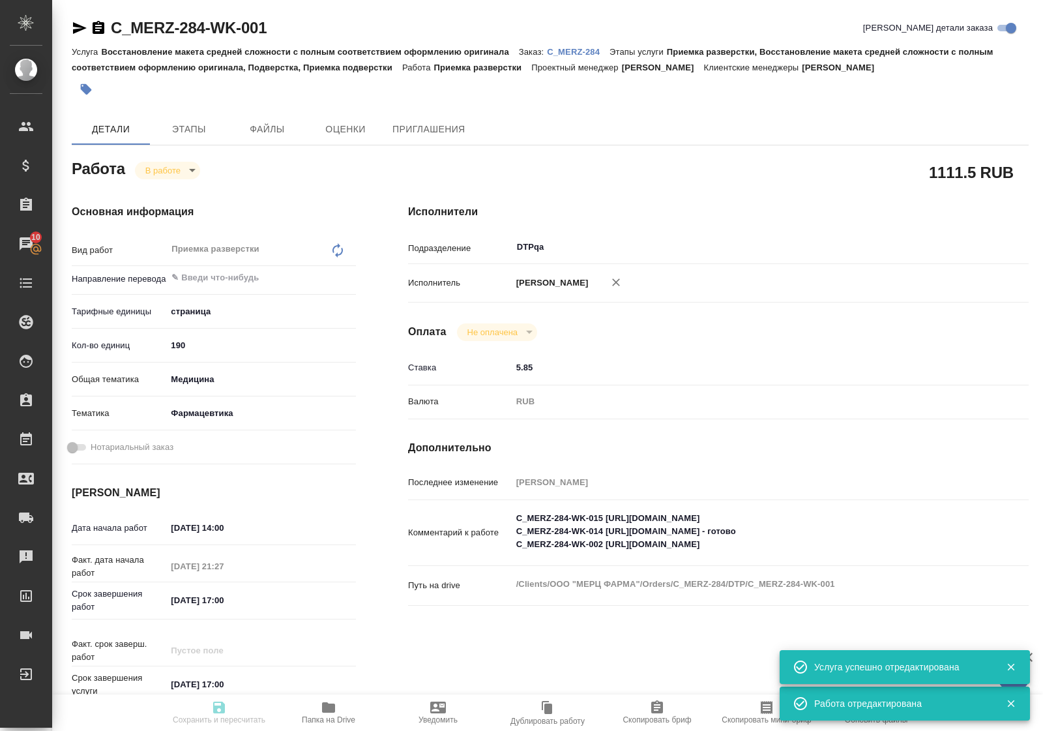
type textarea "x"
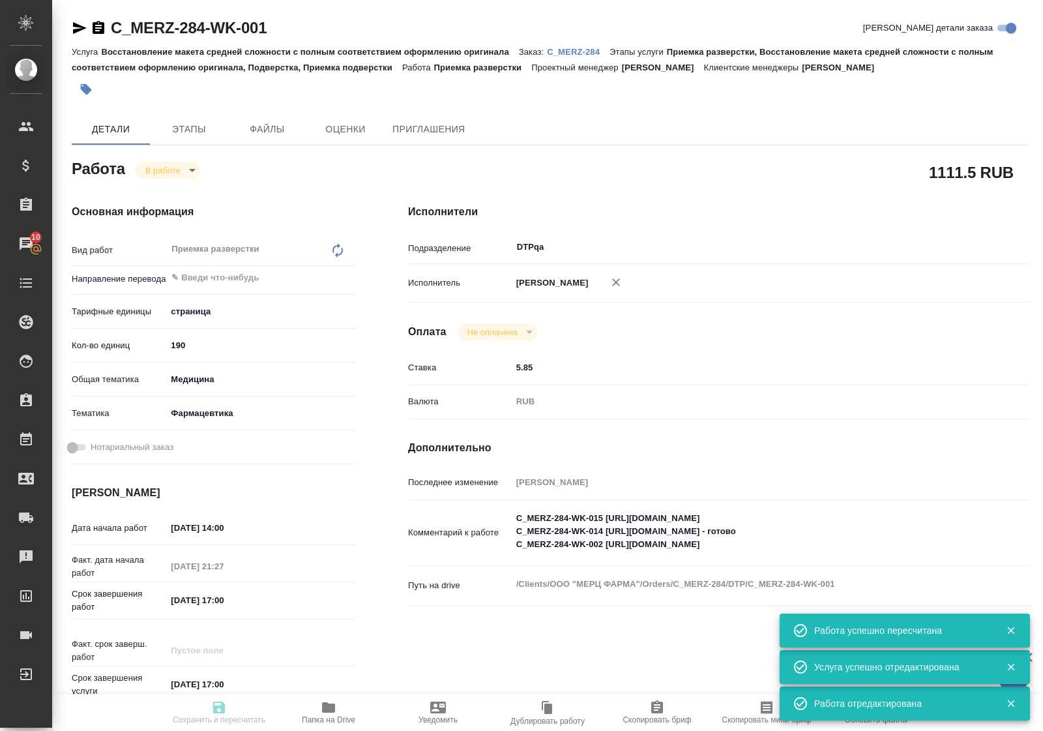
type input "inProgress"
type textarea "Приемка разверстки"
type textarea "x"
type input "5a8b1489cc6b4906c91bfdb2"
type input "190"
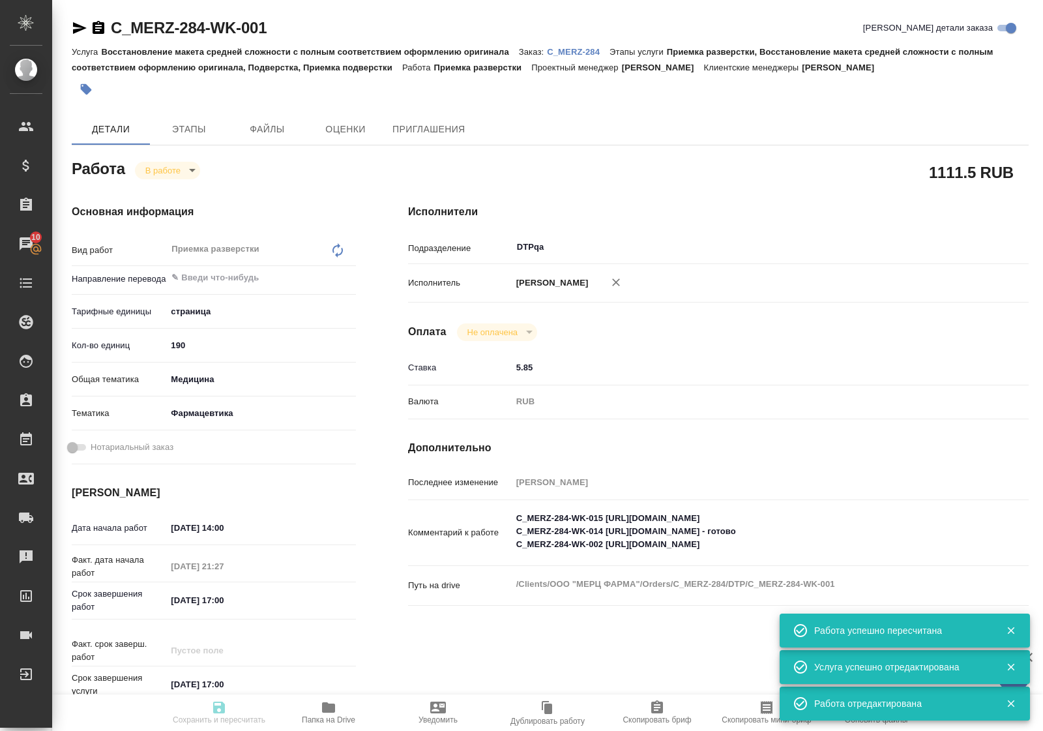
type input "med"
type input "6149832f2b7be24903fd7a82"
type input "20.08.2025 14:00"
type input "19.08.2025 21:27"
type input "20.08.2025 17:00"
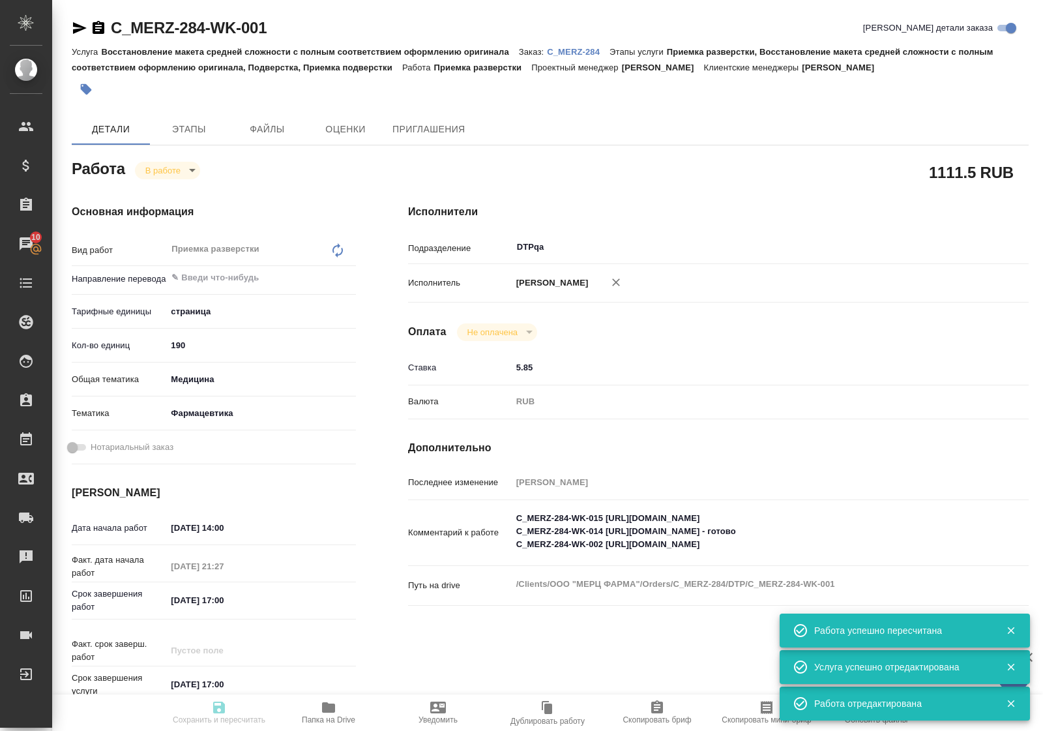
type input "29.08.2025 17:00"
type input "DTPqa"
type input "notPayed"
type input "5.85"
type input "RUB"
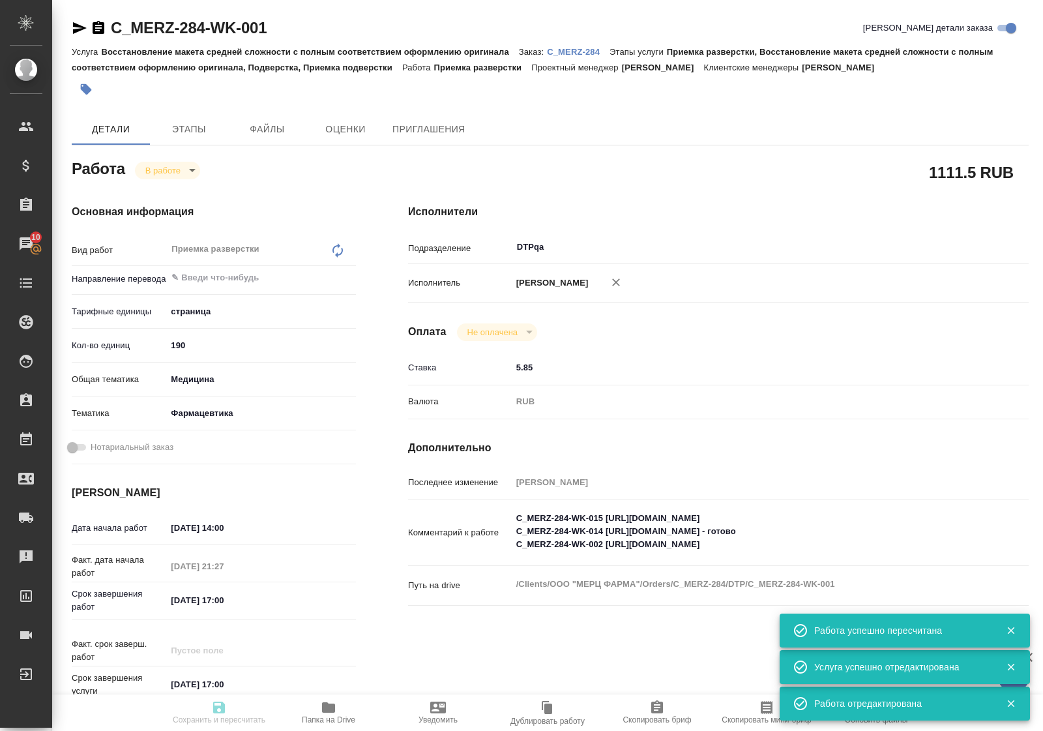
type input "Полушина Алена"
type textarea "C_MERZ-284-WK-015 https://tera.awatera.com/Work/68a33664432c05d5d7739899/ C_MER…"
type textarea "x"
type textarea "/Clients/ООО "МЕРЦ ФАРМА"/Orders/C_MERZ-284/DTP/C_MERZ-284-WK-001"
type textarea "x"
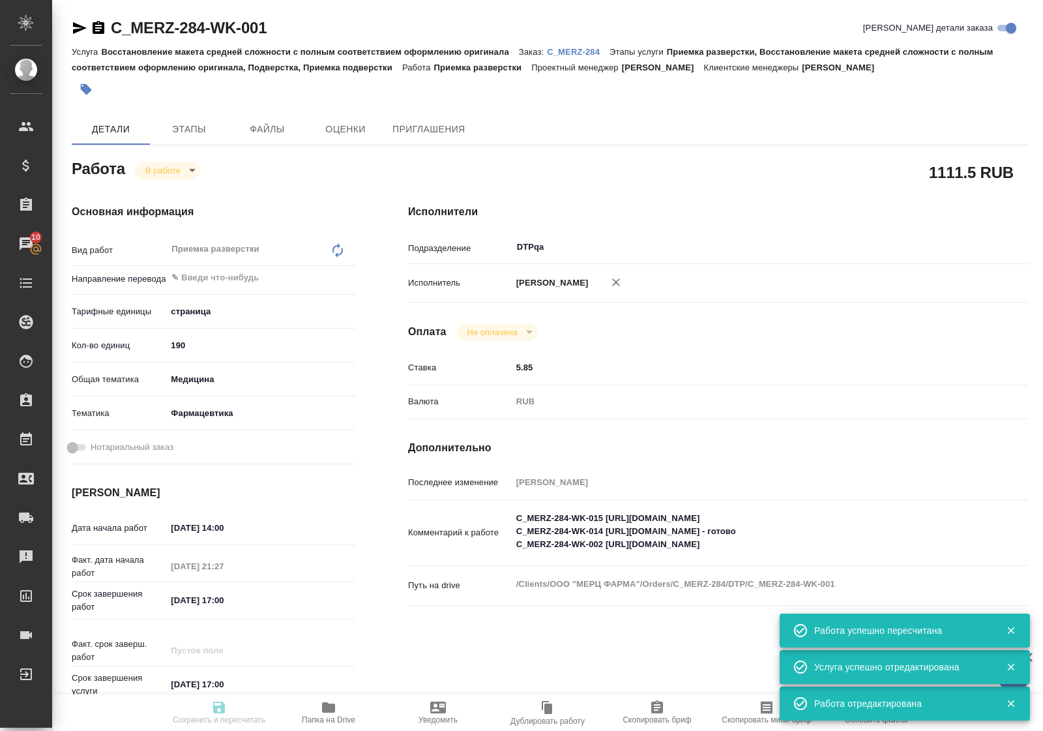
type input "C_MERZ-284"
type input "Восстановление макета средней сложности с полным соответствием оформлению ориги…"
type input "Приемка разверстки, Восстановление макета средней сложности с полным соответств…"
type input "Лямина Надежда"
type input "[PERSON_NAME]"
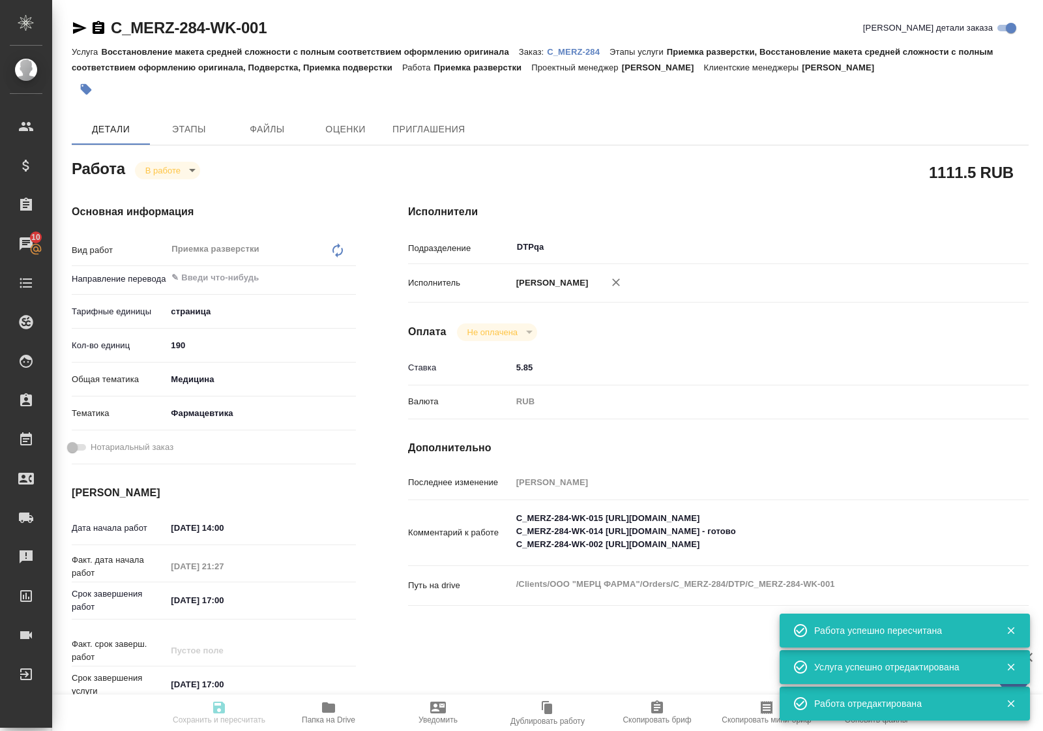
type input "/Clients/ООО "МЕРЦ ФАРМА"/Orders/C_MERZ-284"
type textarea "x"
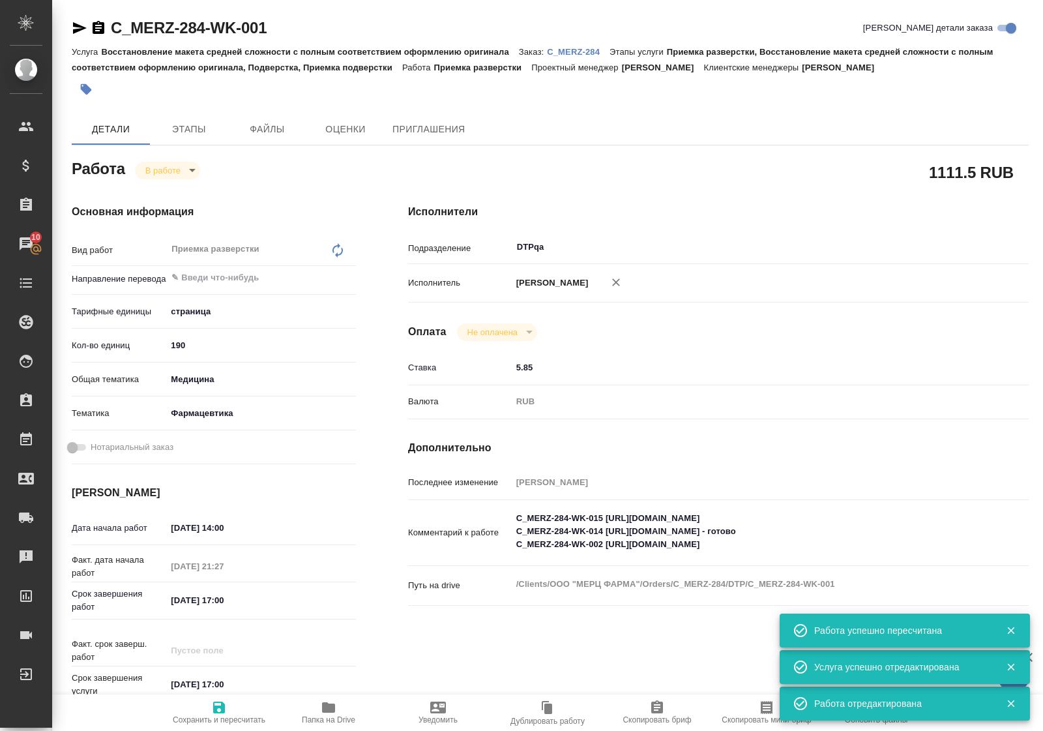
type textarea "x"
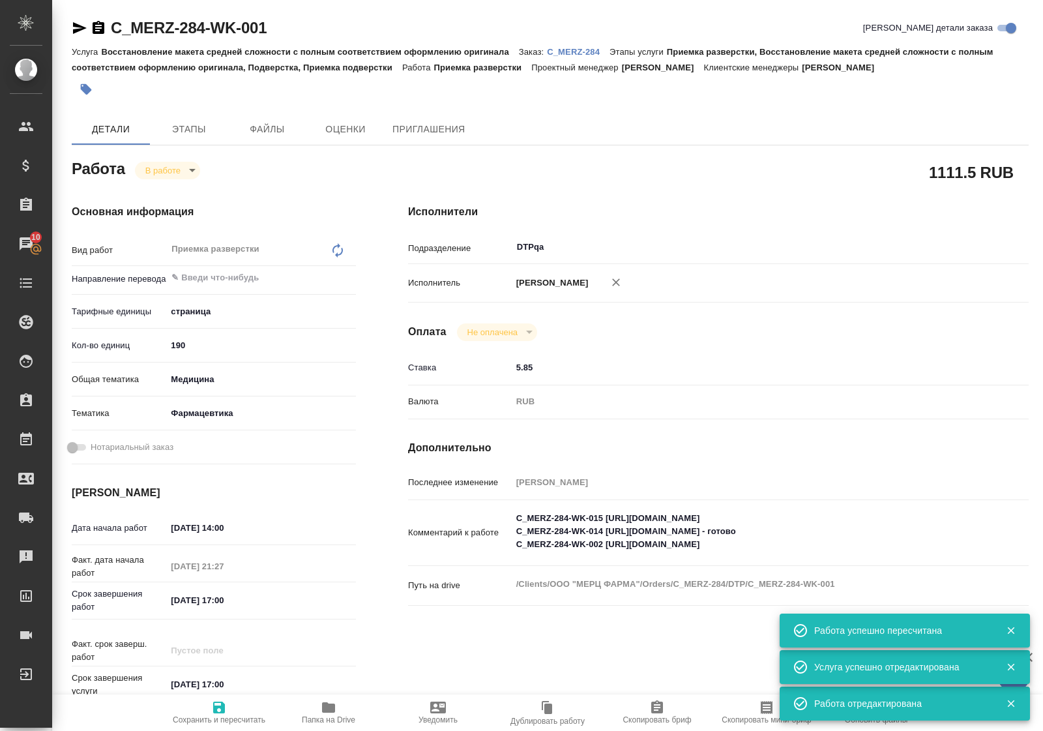
type textarea "x"
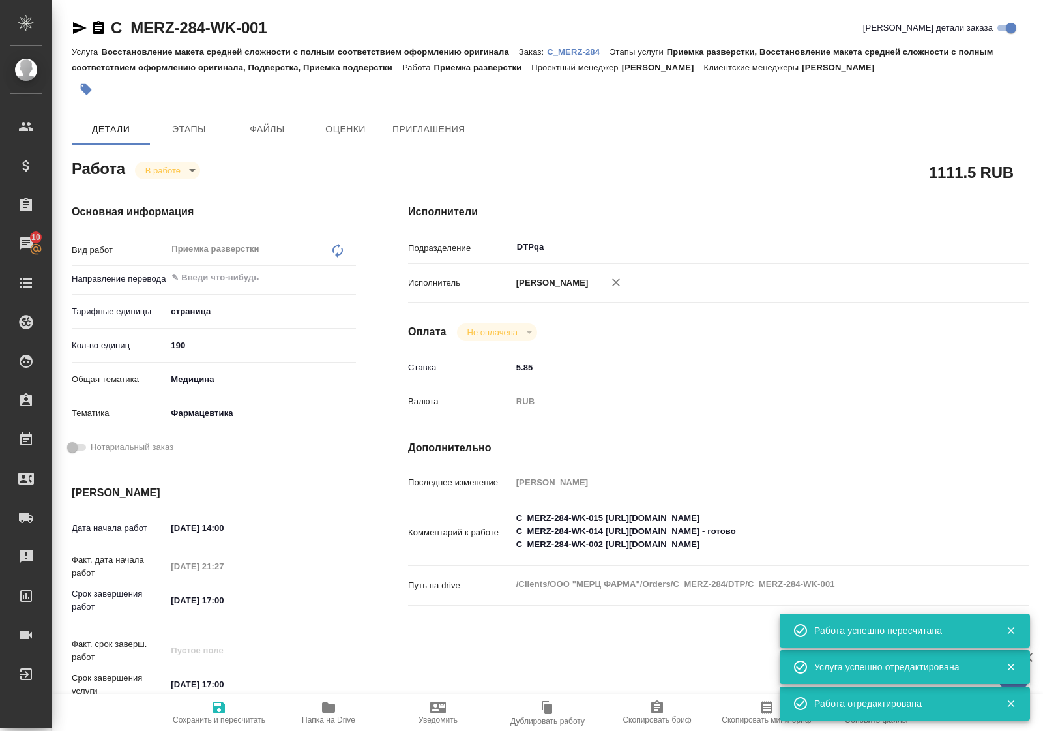
type textarea "x"
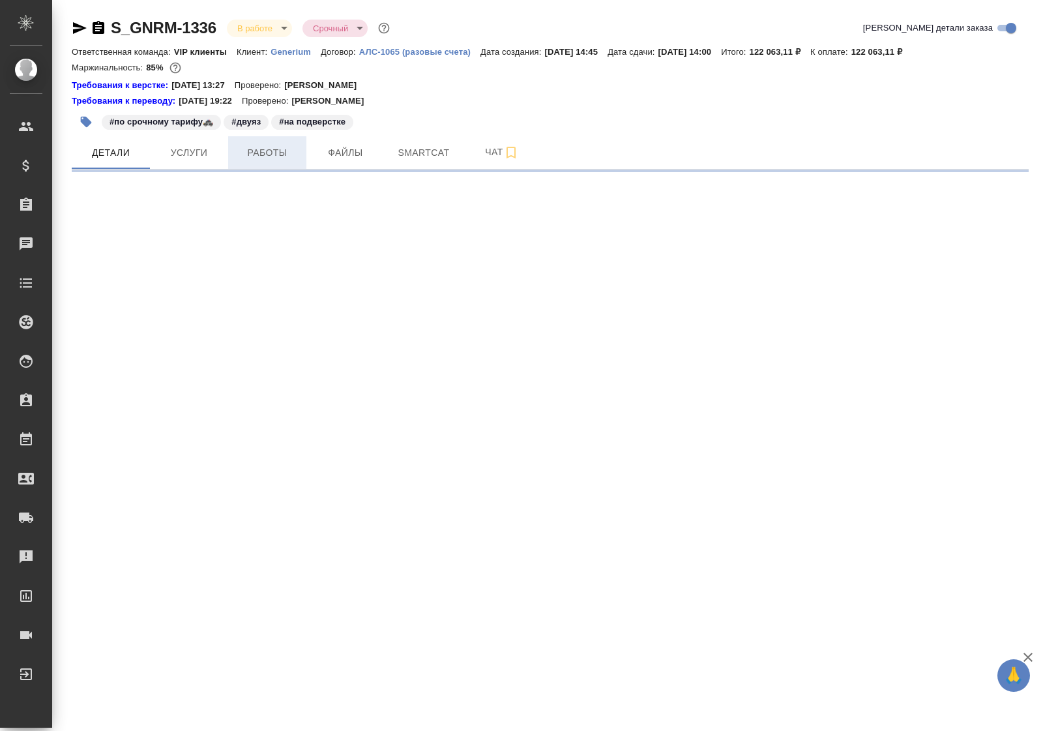
click at [265, 151] on span "Работы" at bounding box center [267, 153] width 63 height 16
select select "RU"
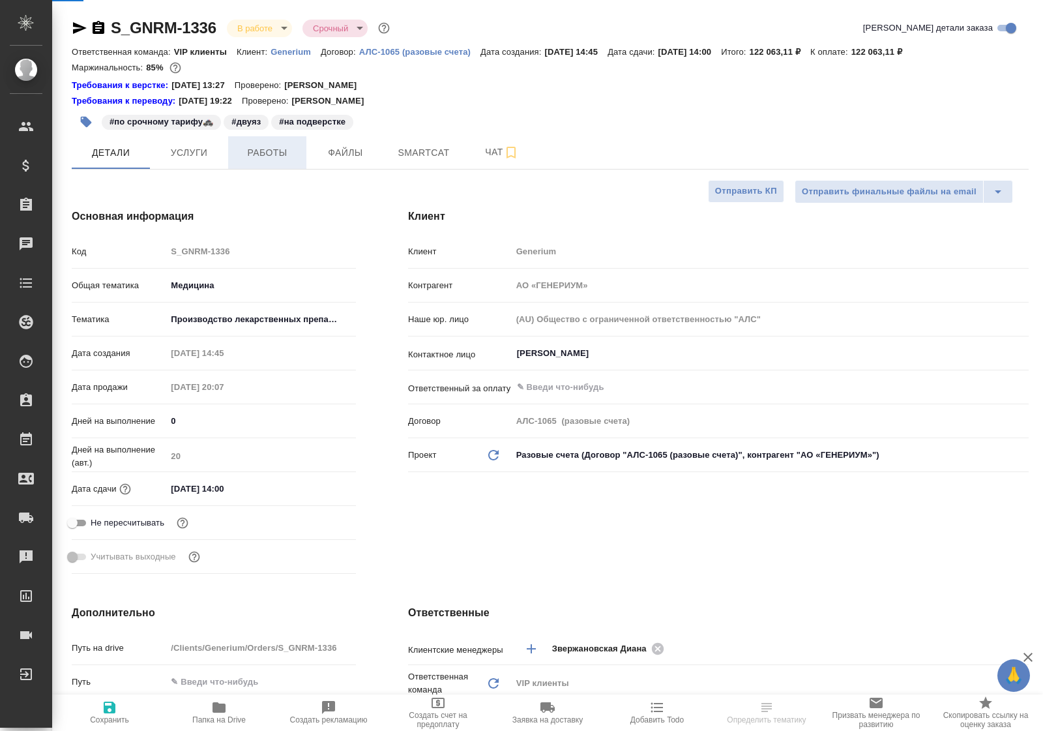
type textarea "x"
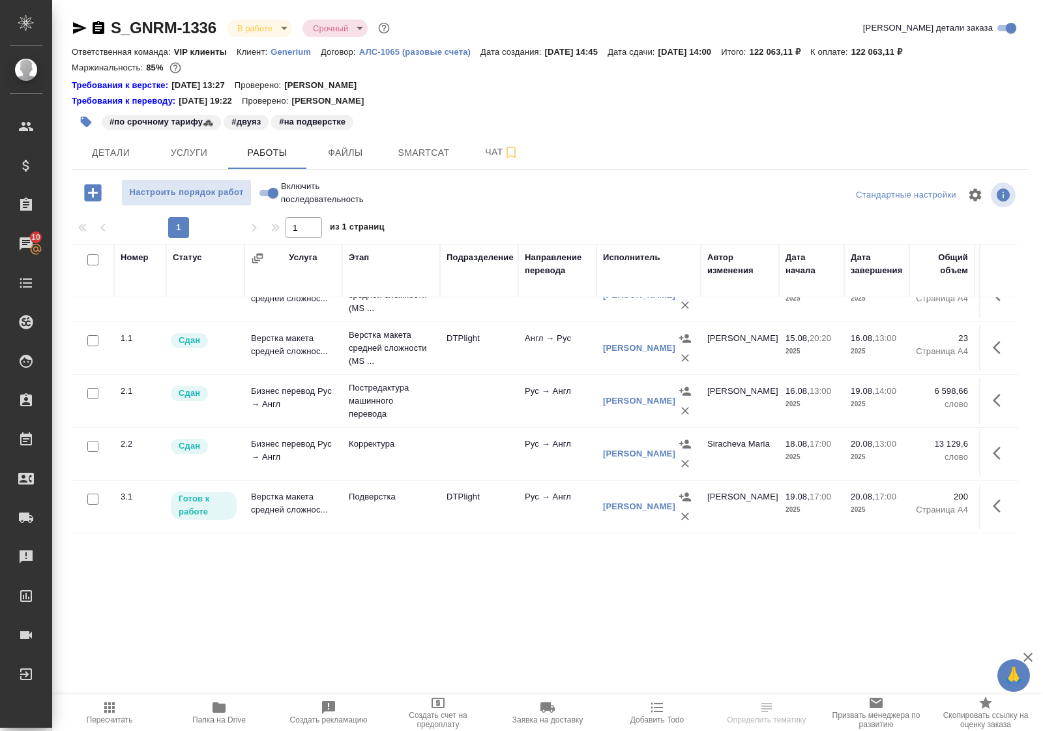
scroll to position [144, 0]
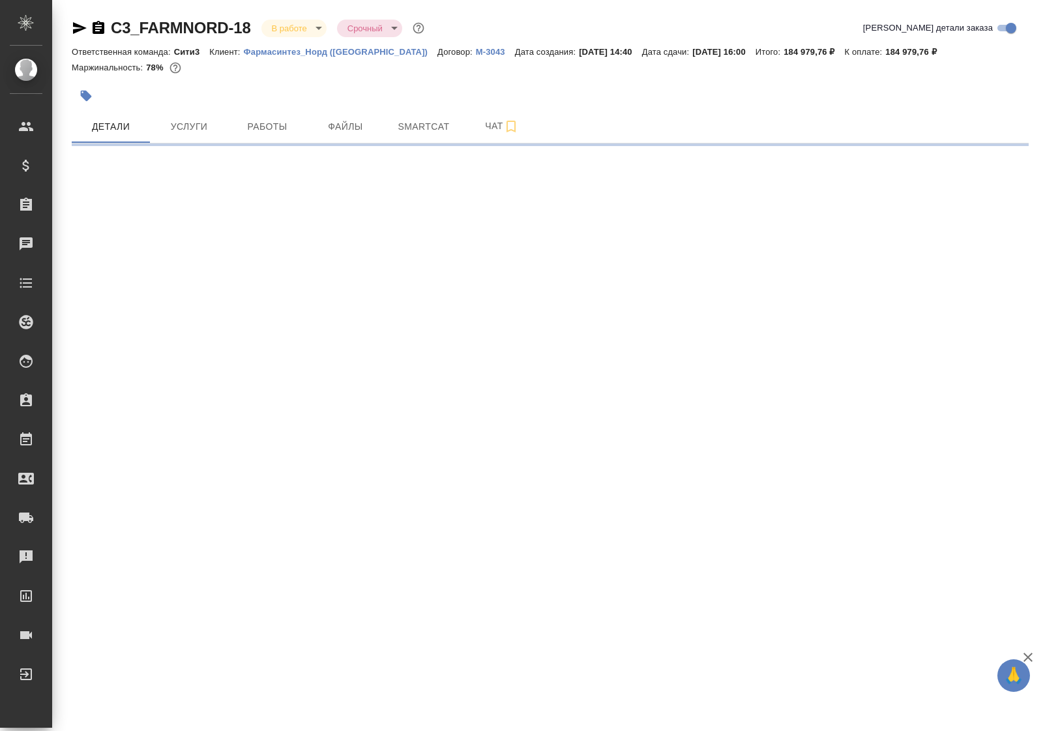
select select "RU"
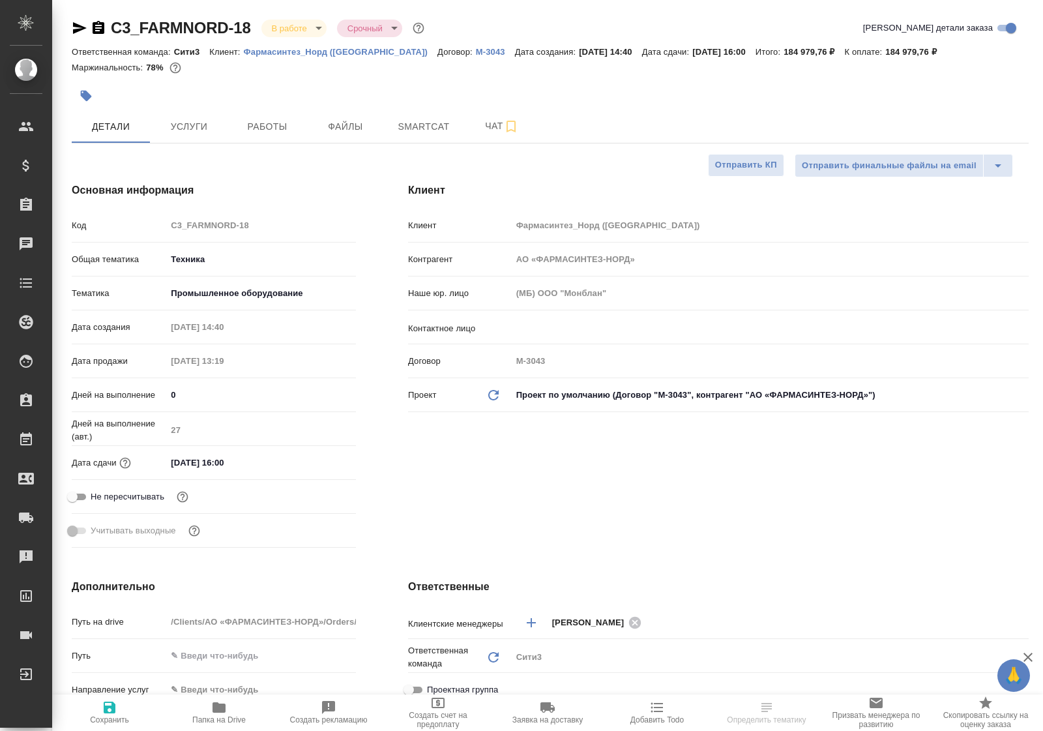
type textarea "x"
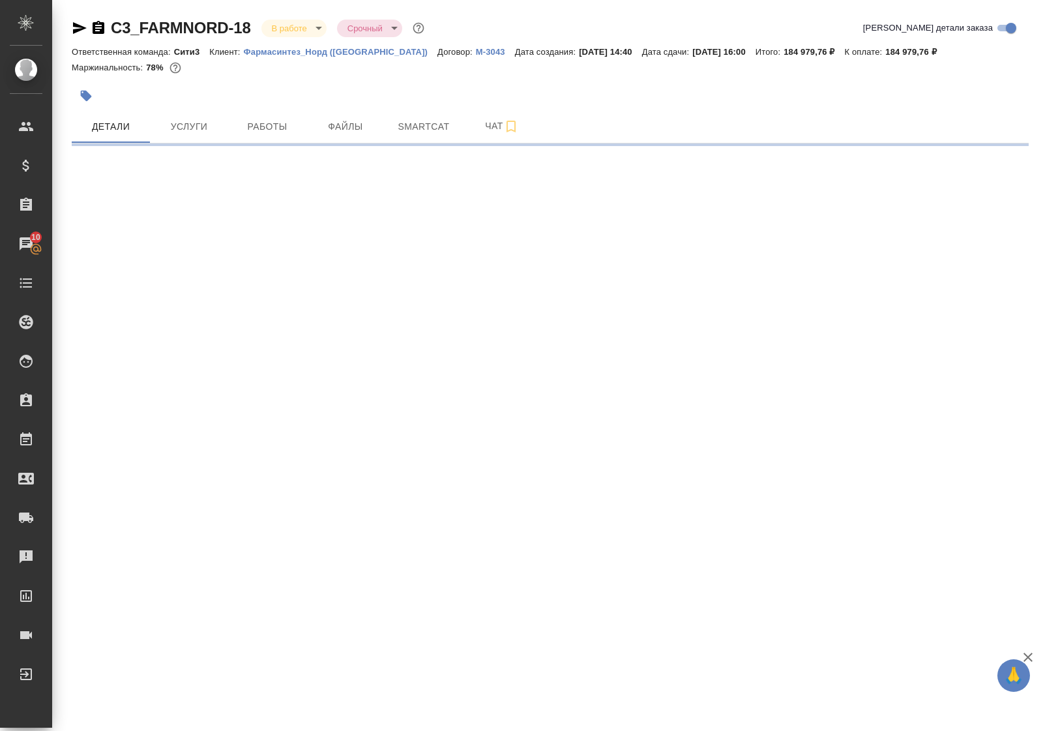
select select "RU"
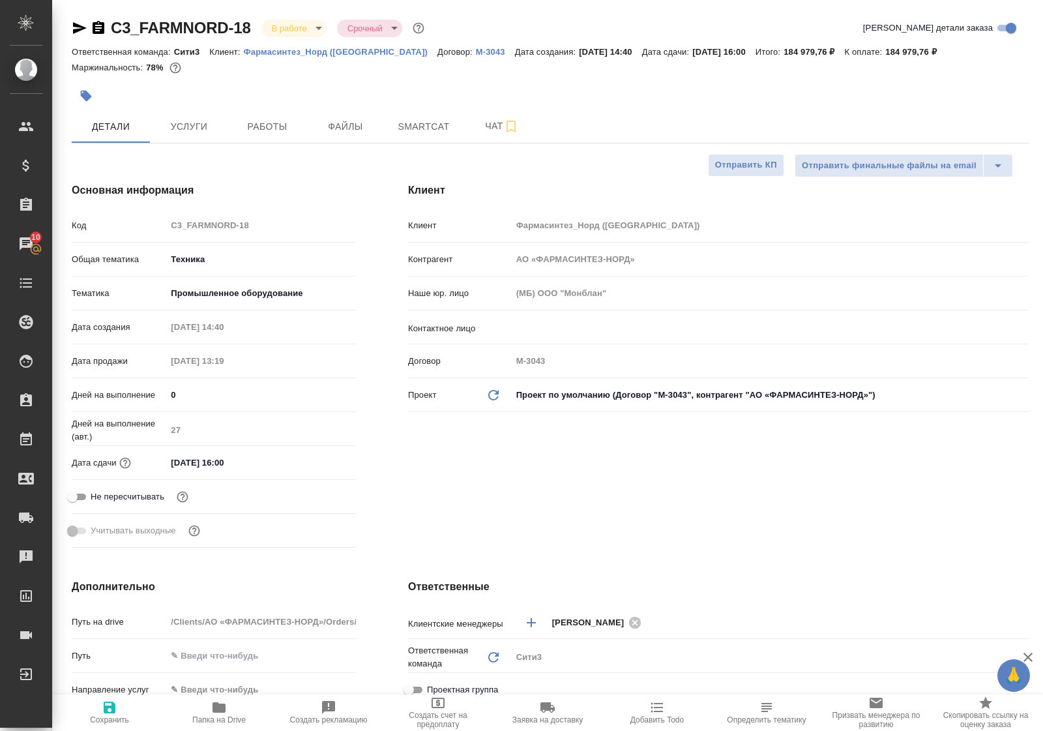
type textarea "x"
click at [251, 139] on button "Работы" at bounding box center [267, 126] width 78 height 33
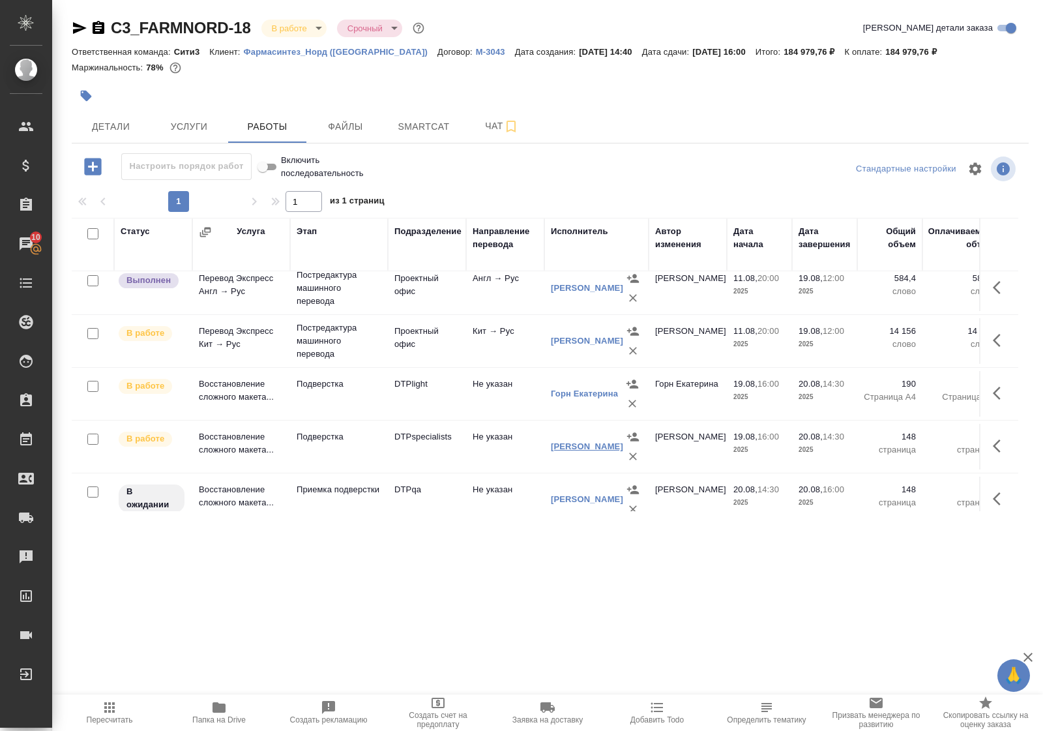
scroll to position [34, 0]
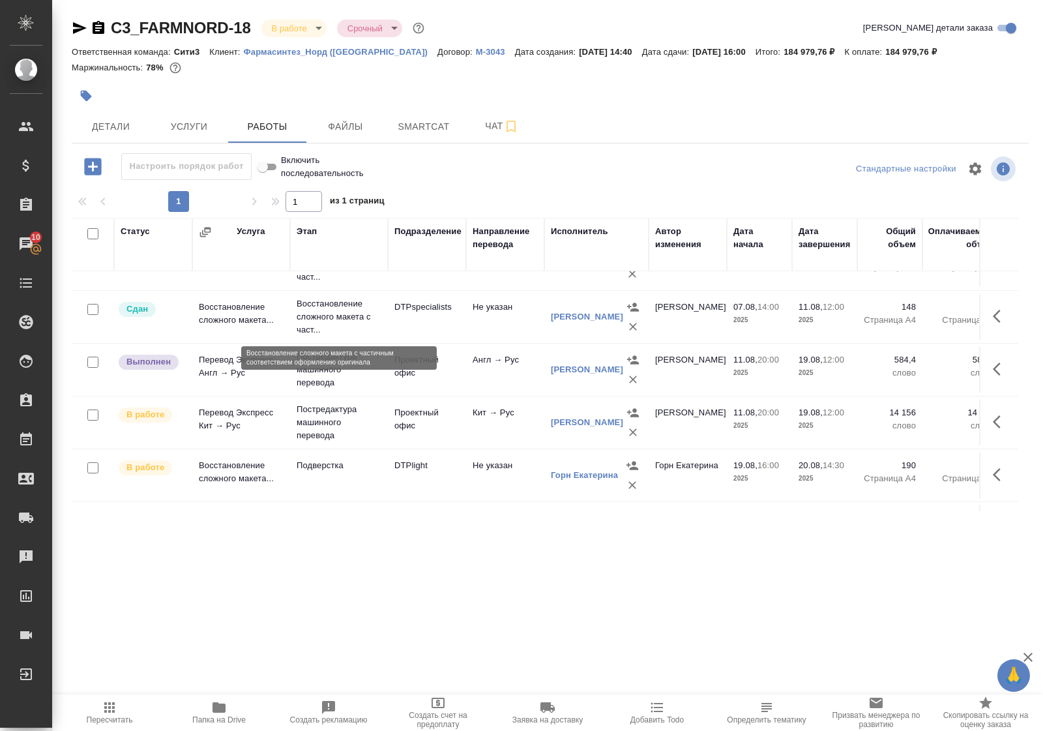
click at [334, 314] on p "Восстановление сложного макета с част..." at bounding box center [339, 316] width 85 height 39
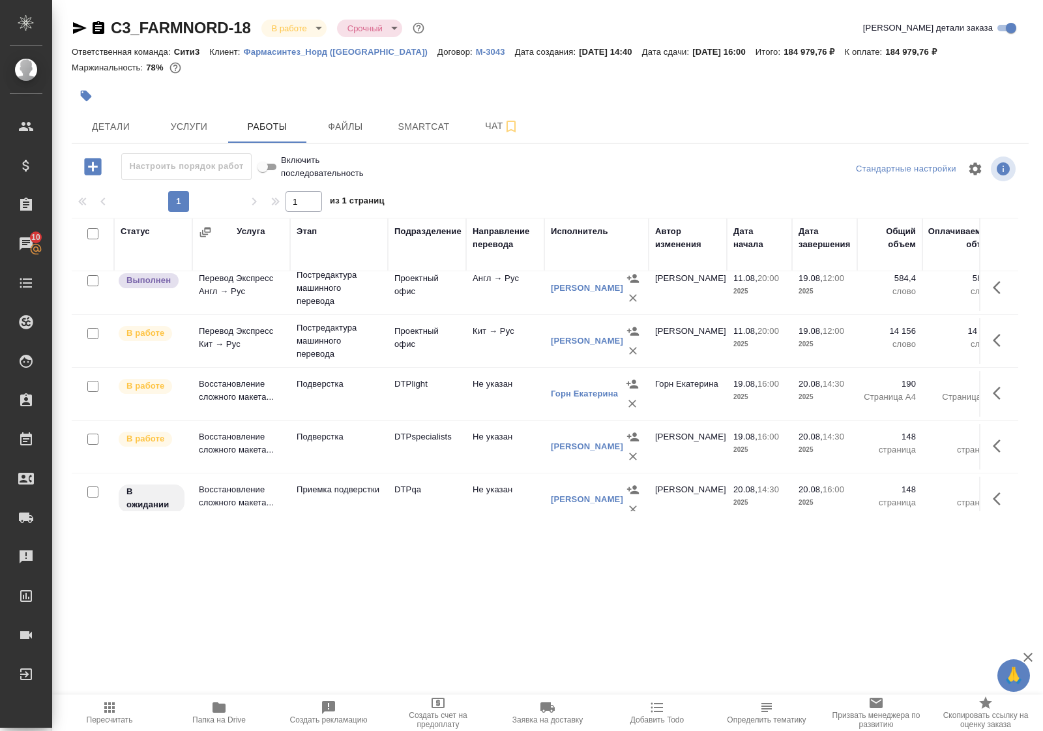
scroll to position [197, 0]
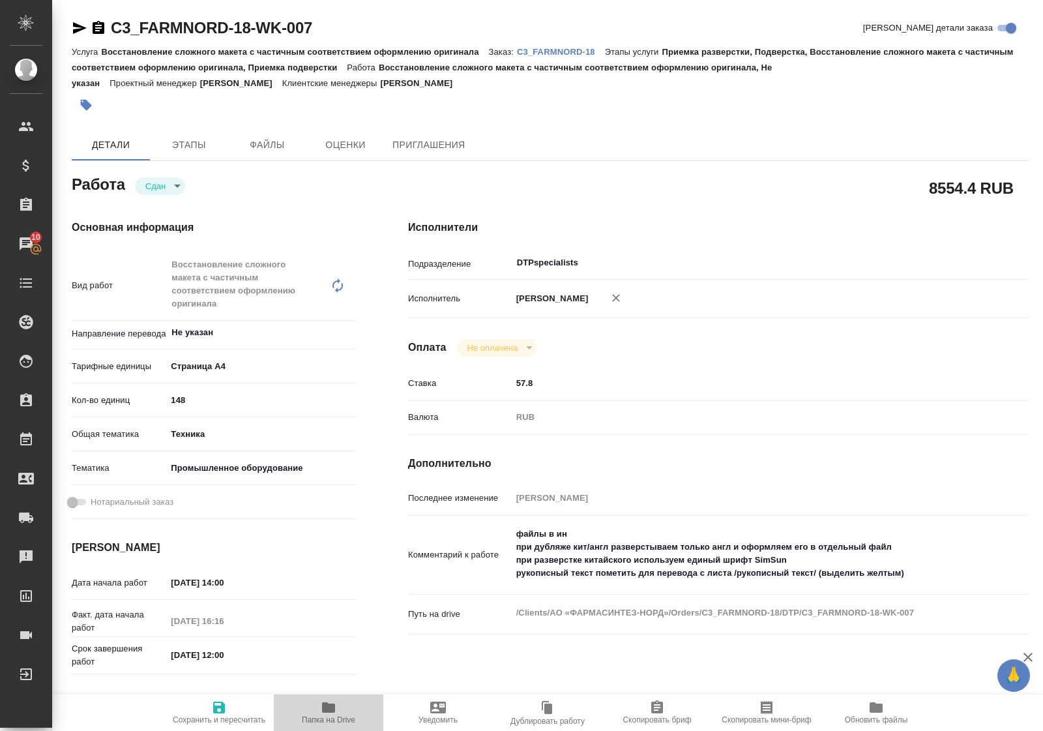
click at [321, 712] on icon "button" at bounding box center [329, 708] width 16 height 16
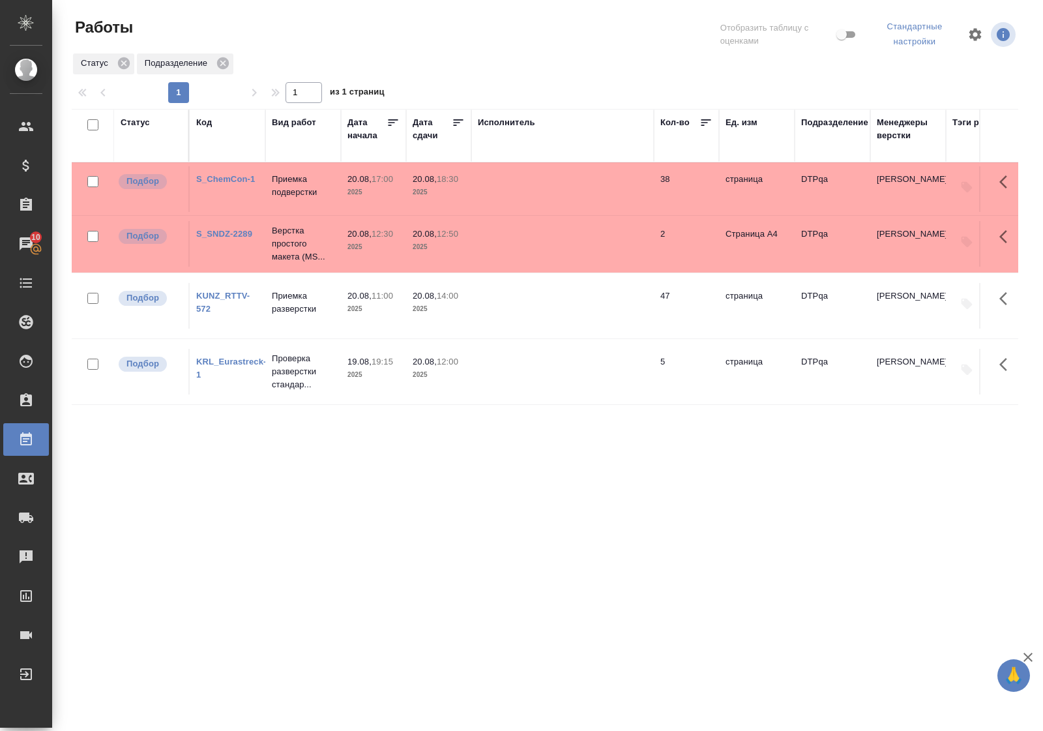
click at [215, 184] on link "S_ChemCon-1" at bounding box center [225, 179] width 59 height 10
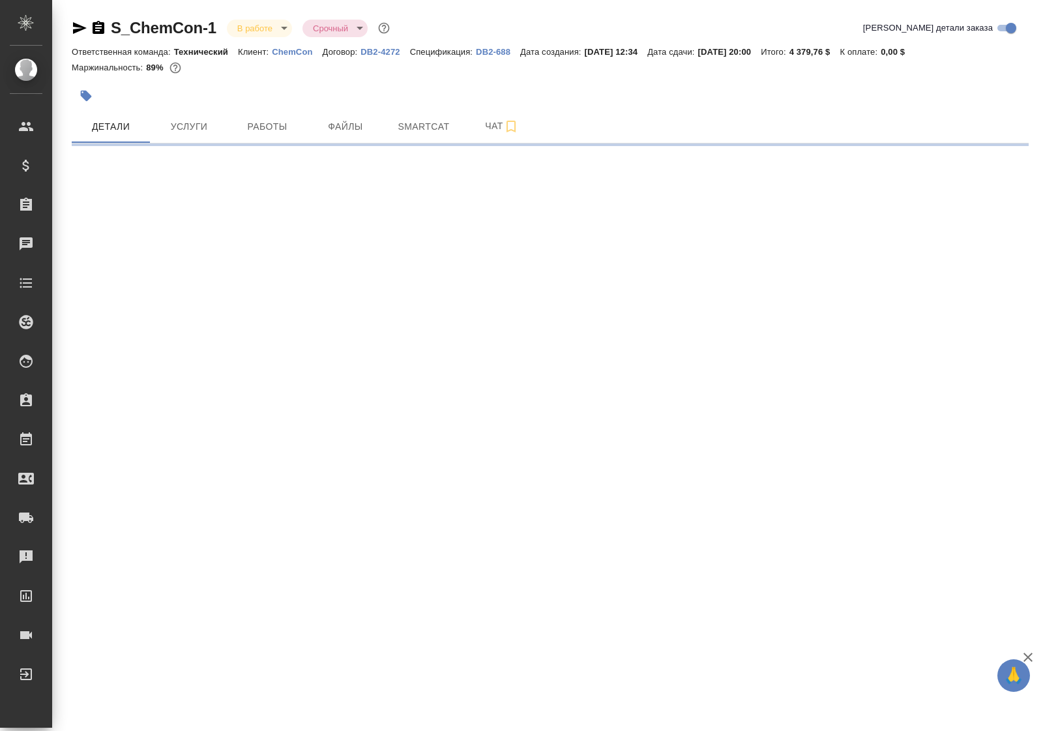
select select "RU"
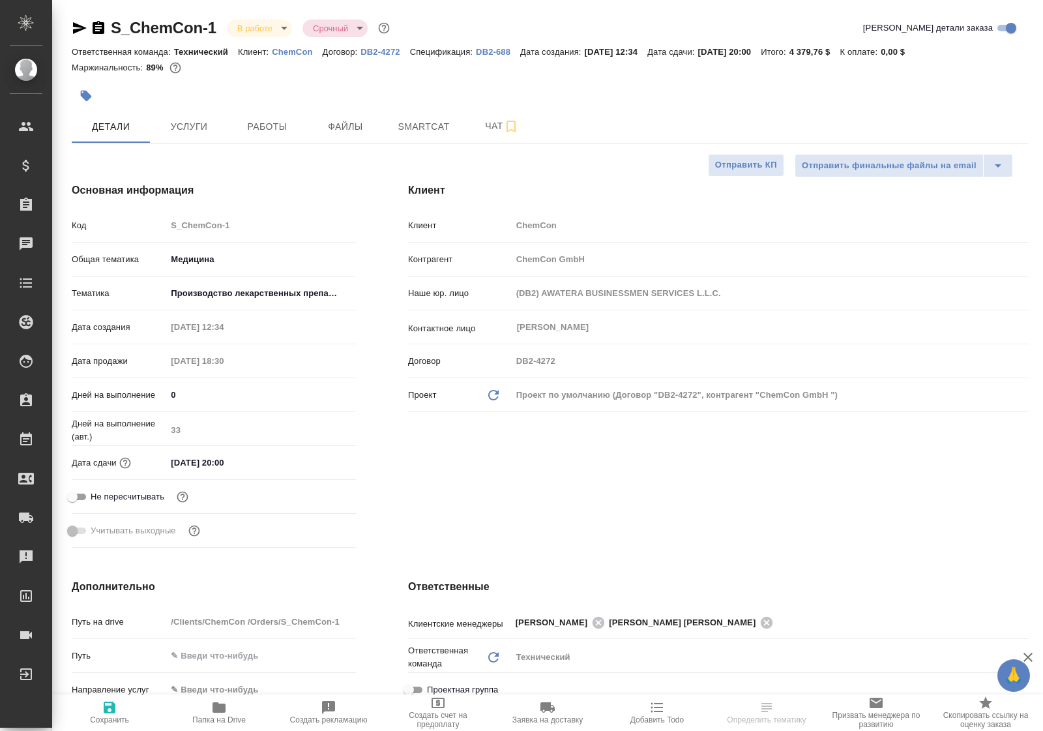
type textarea "x"
type input "[PERSON_NAME]"
type input "Комаров Роман"
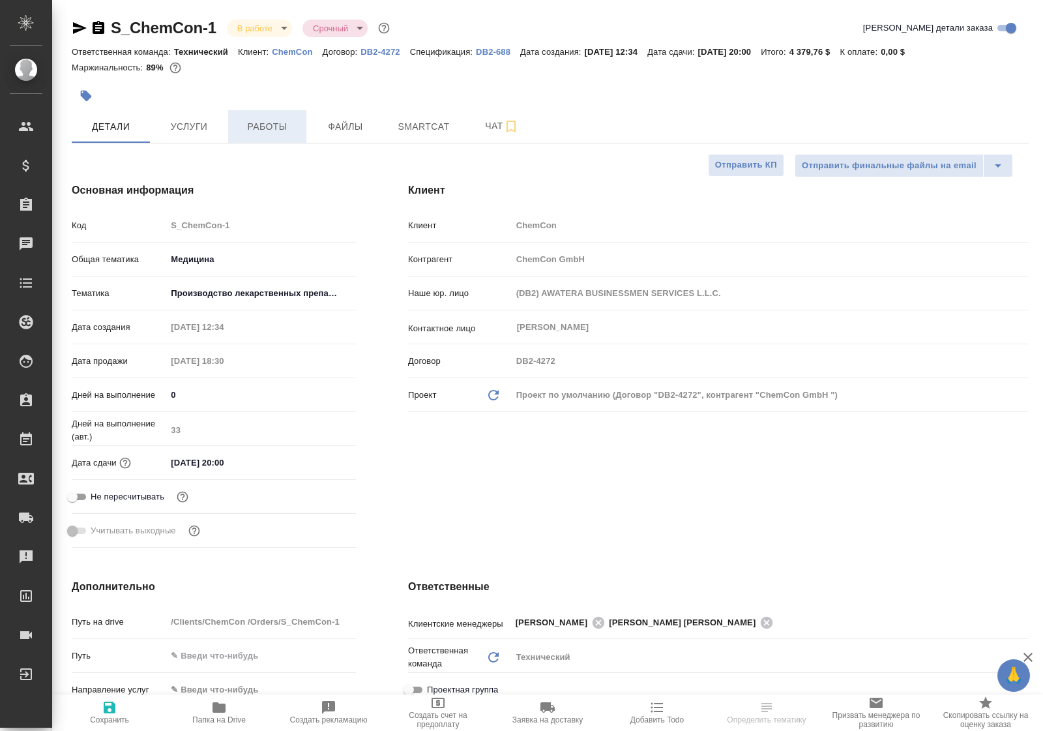
click at [275, 125] on span "Работы" at bounding box center [267, 127] width 63 height 16
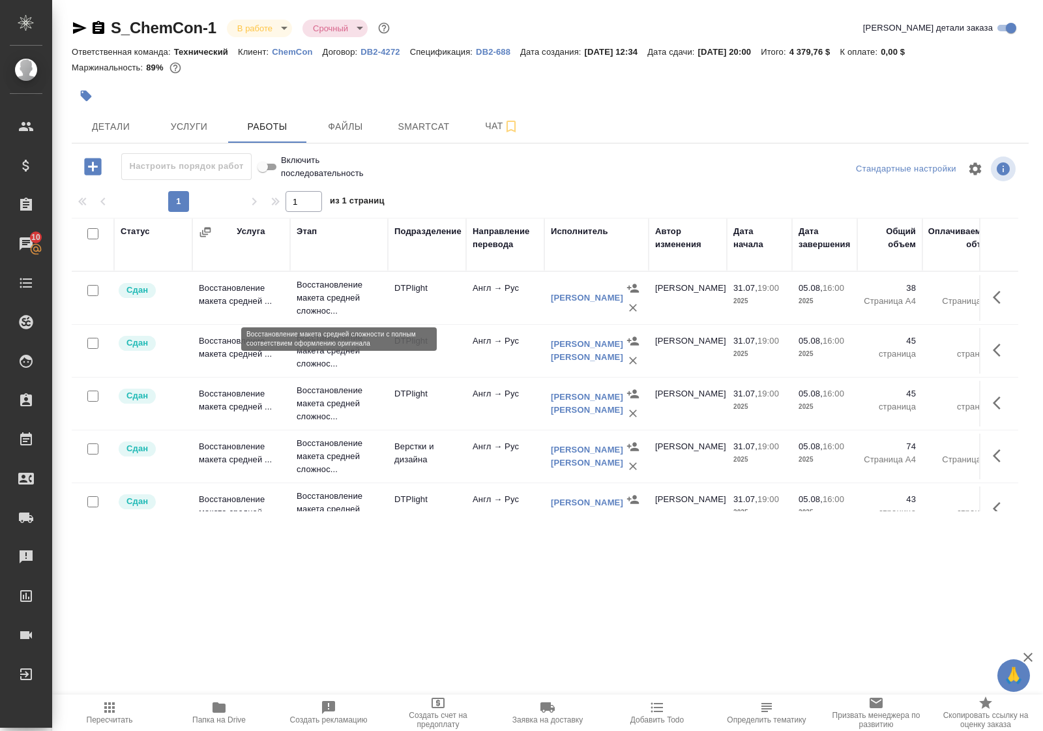
click at [346, 295] on p "Восстановление макета средней сложнос..." at bounding box center [339, 297] width 85 height 39
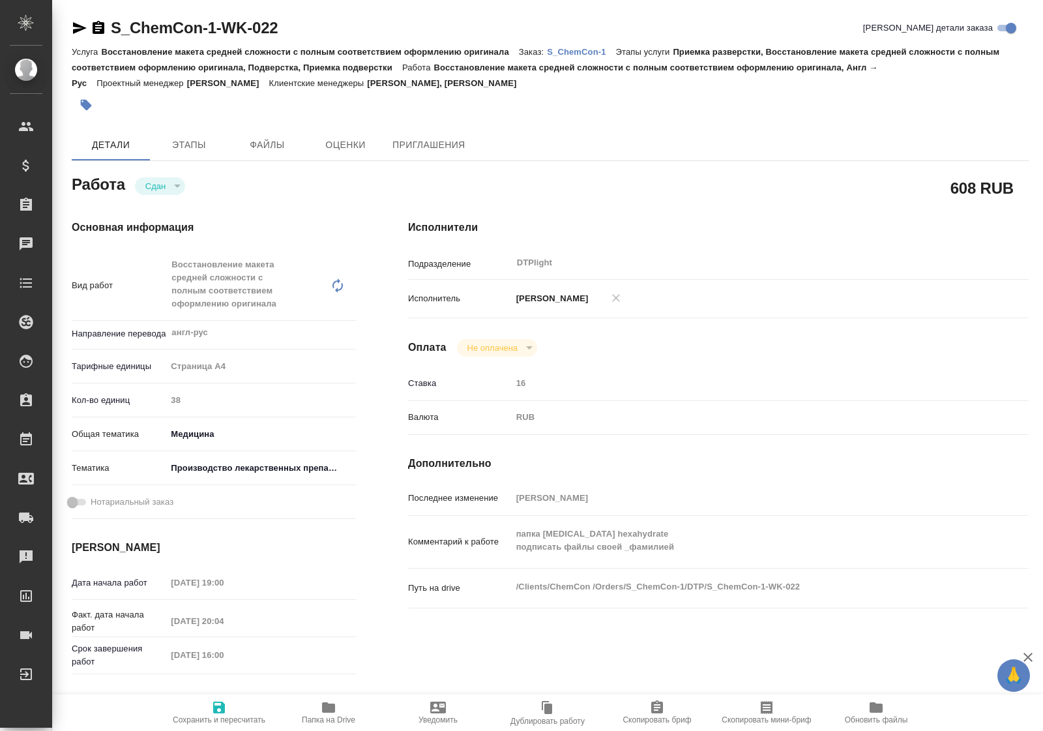
type textarea "x"
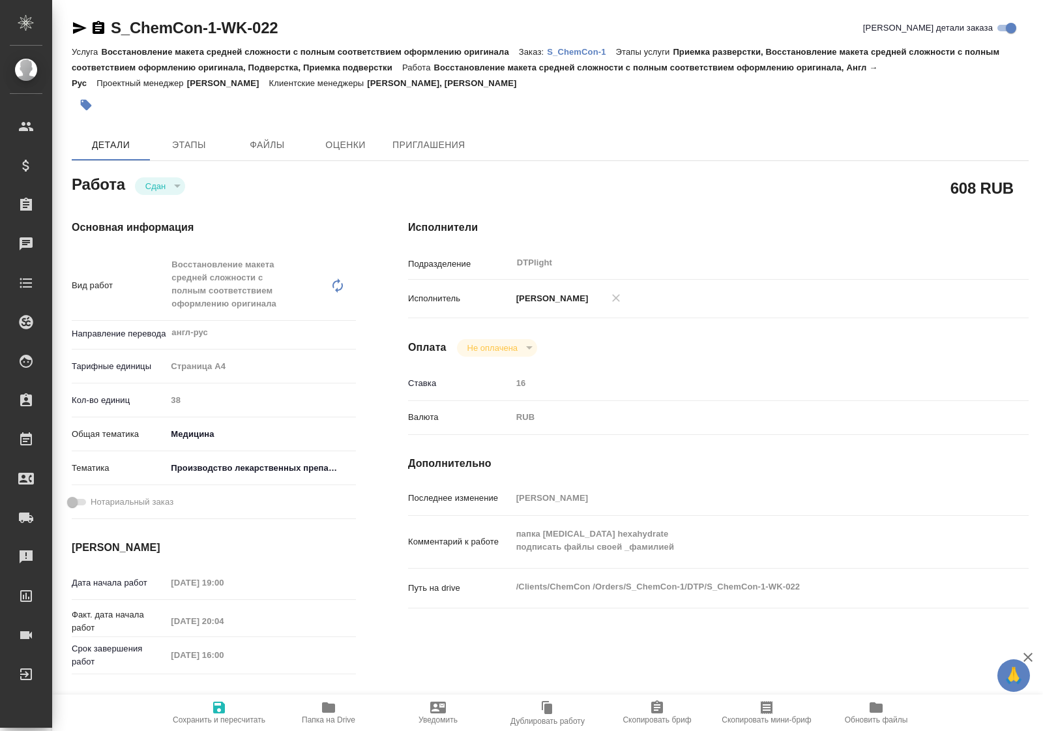
type textarea "x"
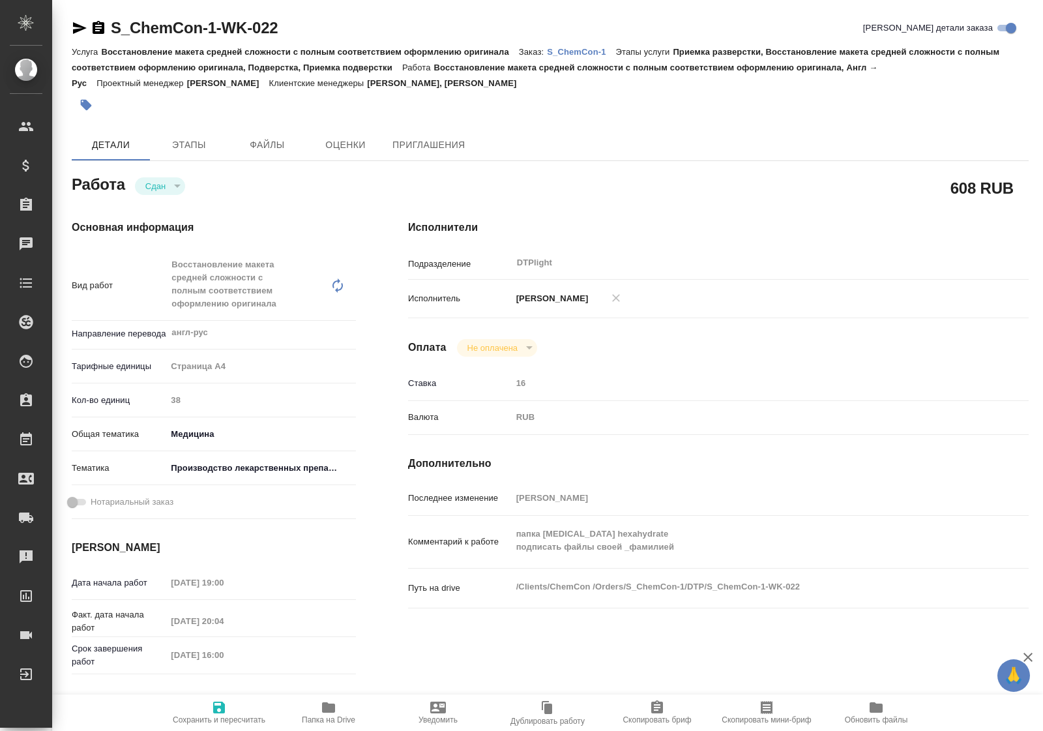
type textarea "x"
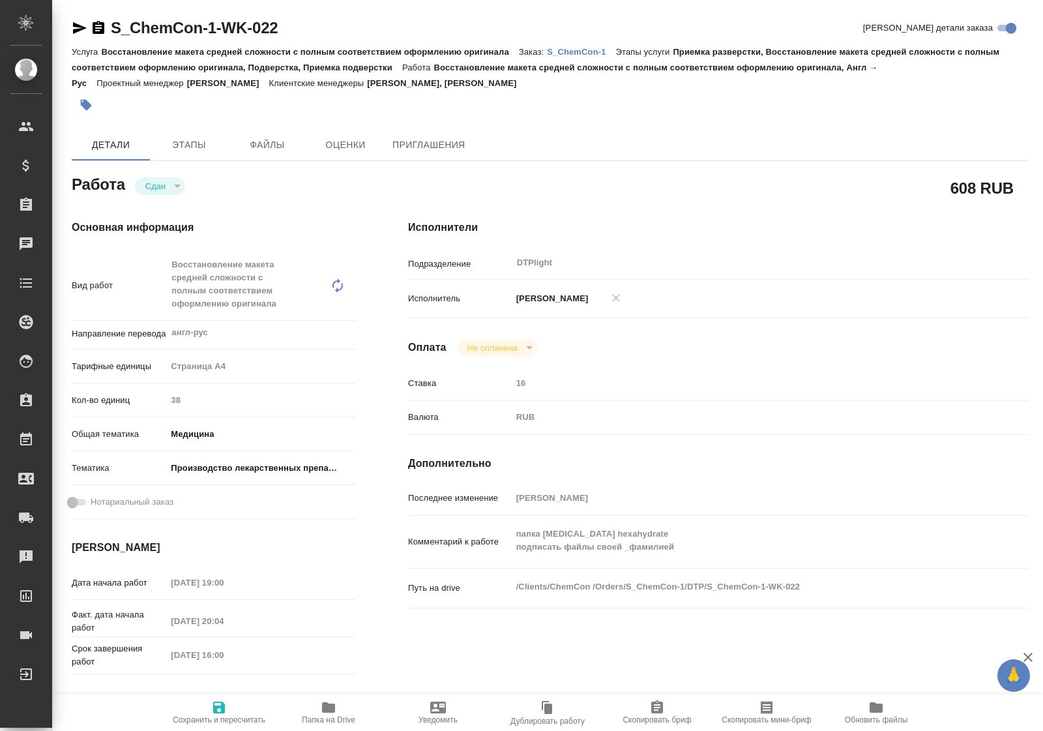
type textarea "x"
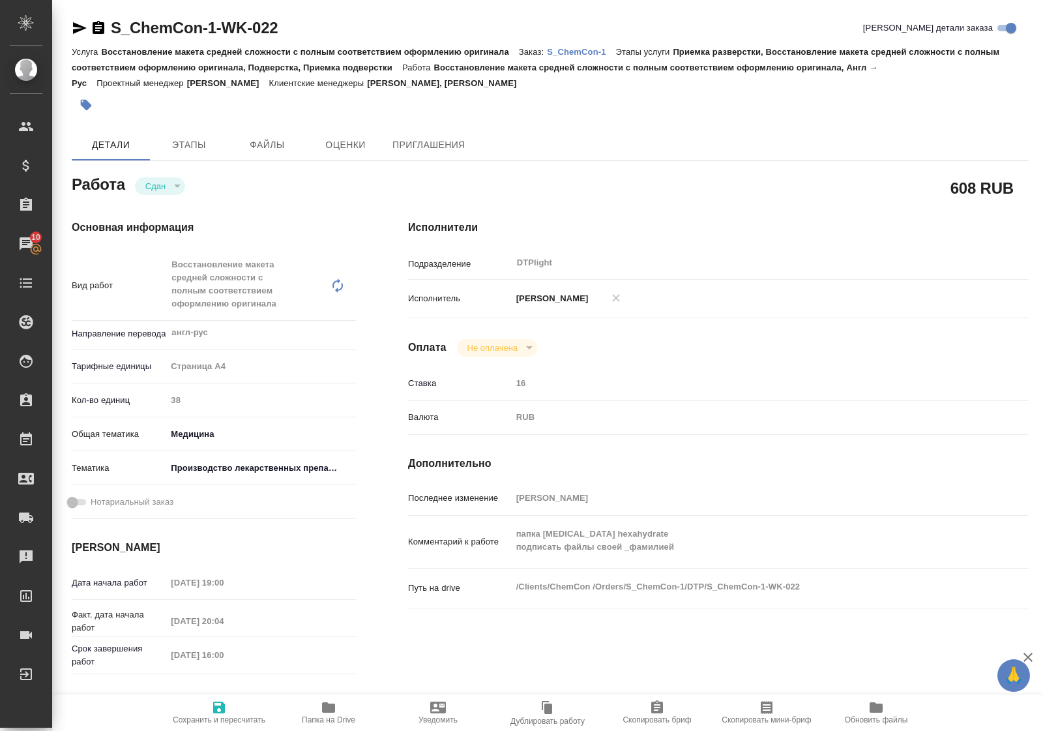
click at [328, 708] on icon "button" at bounding box center [328, 707] width 13 height 10
